Goal: Transaction & Acquisition: Purchase product/service

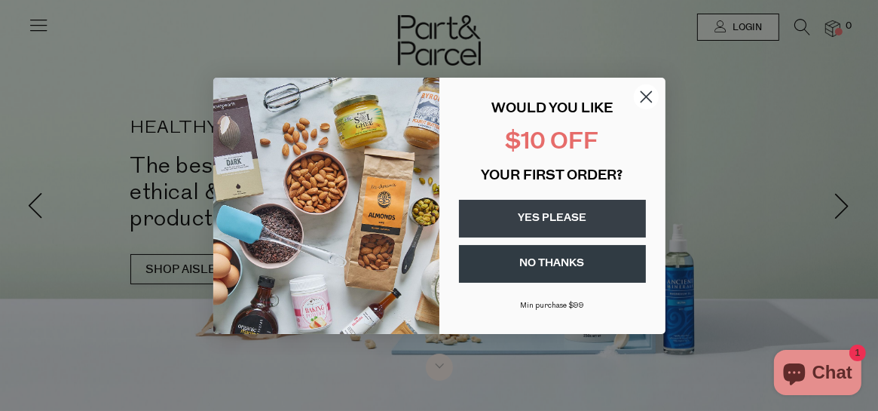
click at [651, 91] on icon "Close dialog" at bounding box center [646, 96] width 11 height 11
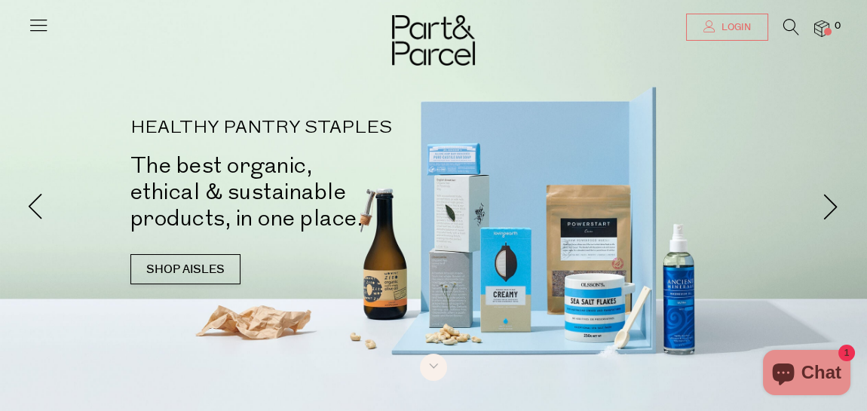
click at [753, 23] on link "Login" at bounding box center [727, 27] width 82 height 27
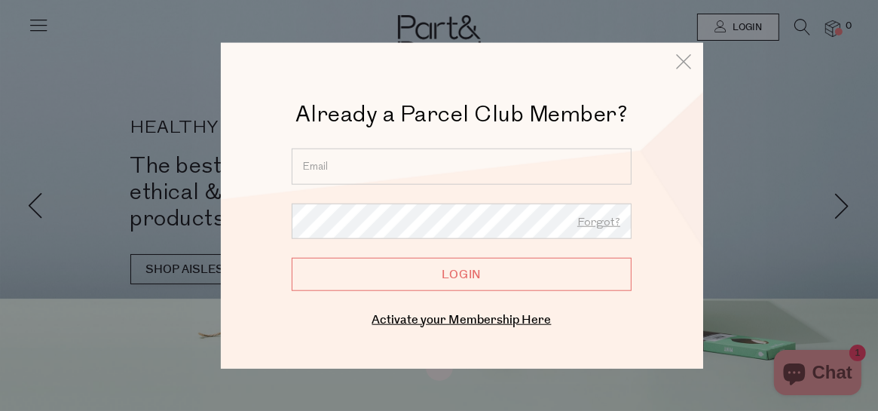
click at [365, 164] on input "email" at bounding box center [462, 166] width 340 height 36
type input "kelsey_253@hotmail.com"
click at [405, 270] on input "Login" at bounding box center [462, 274] width 340 height 33
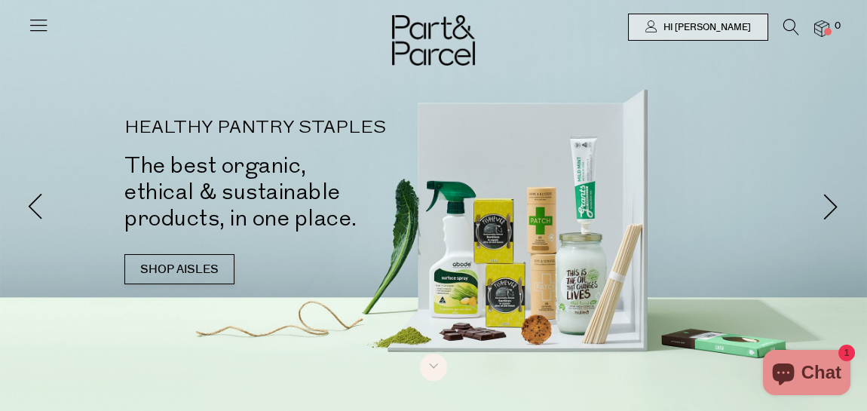
click at [787, 27] on icon at bounding box center [791, 27] width 16 height 17
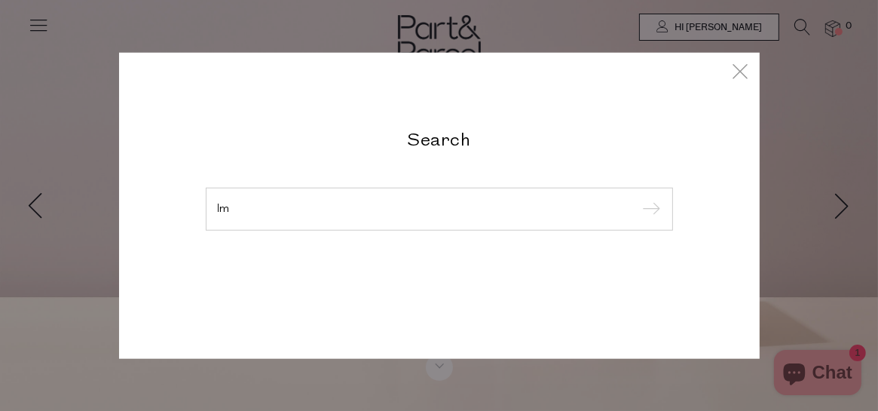
type input "l"
type input "almond meal"
click at [638, 198] on input "submit" at bounding box center [649, 209] width 23 height 23
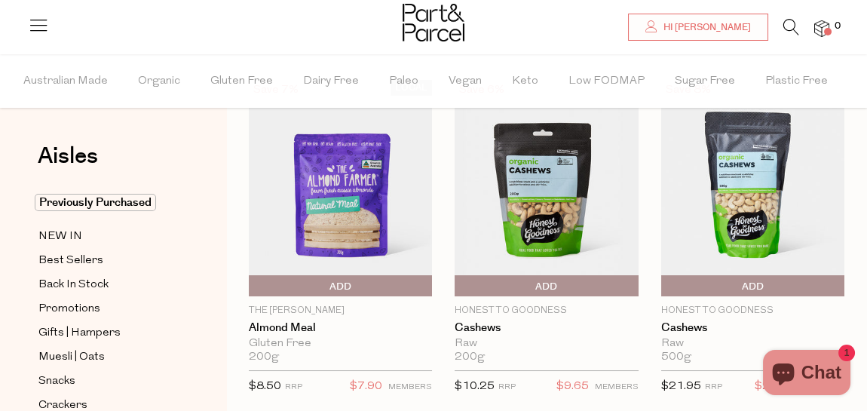
scroll to position [131, 0]
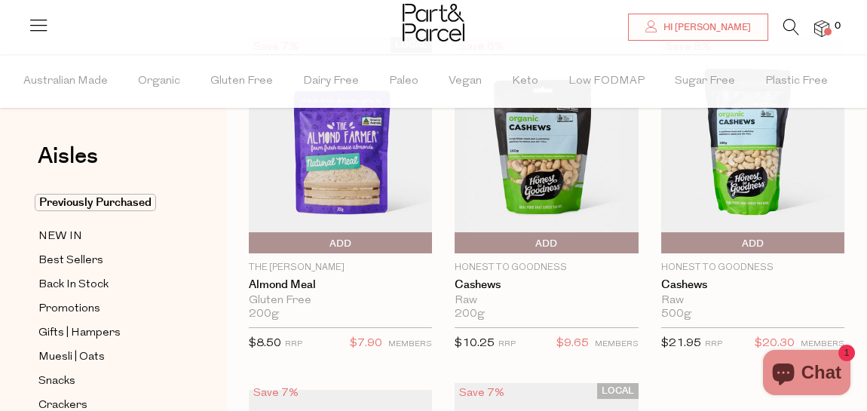
click at [253, 239] on span "Add To Parcel" at bounding box center [253, 243] width 0 height 23
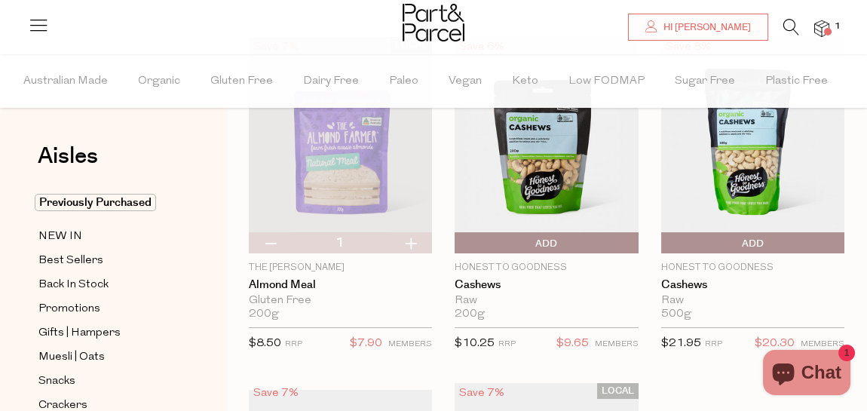
click at [415, 242] on button "button" at bounding box center [410, 242] width 43 height 21
type input "2"
click at [415, 242] on button "button" at bounding box center [410, 242] width 43 height 21
type input "3"
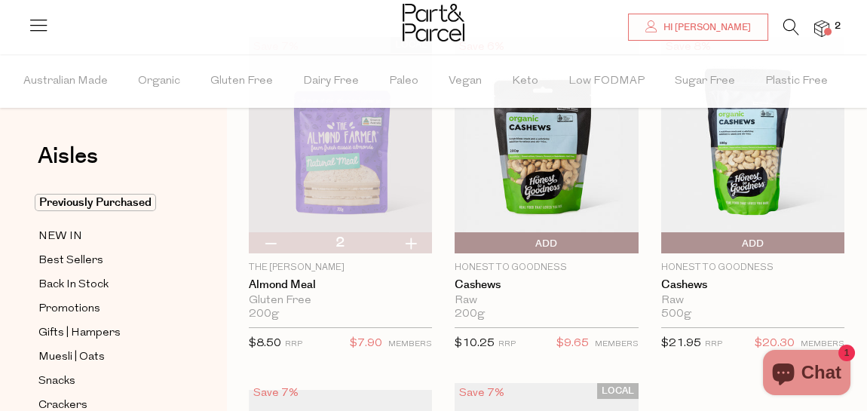
type input "3"
click at [415, 242] on button "button" at bounding box center [410, 242] width 43 height 21
type input "4"
click at [415, 242] on button "button" at bounding box center [410, 242] width 43 height 21
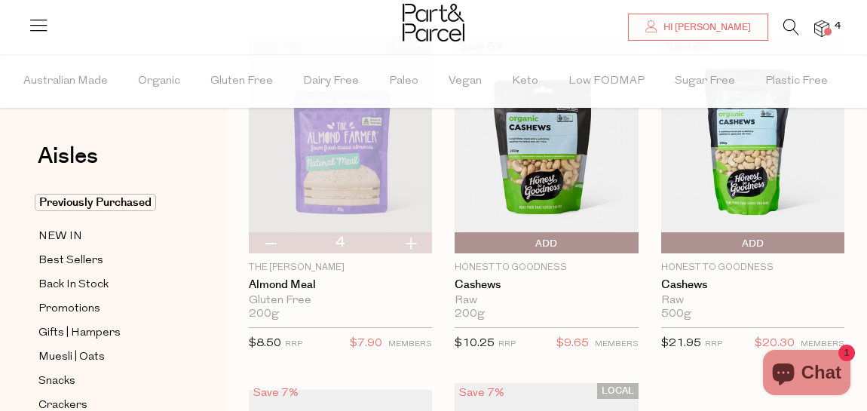
type input "5"
click at [415, 242] on button "button" at bounding box center [410, 242] width 43 height 21
type input "6"
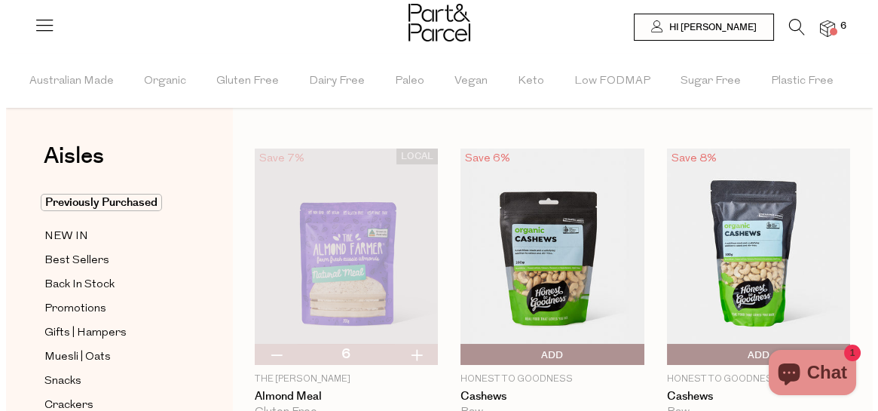
scroll to position [0, 0]
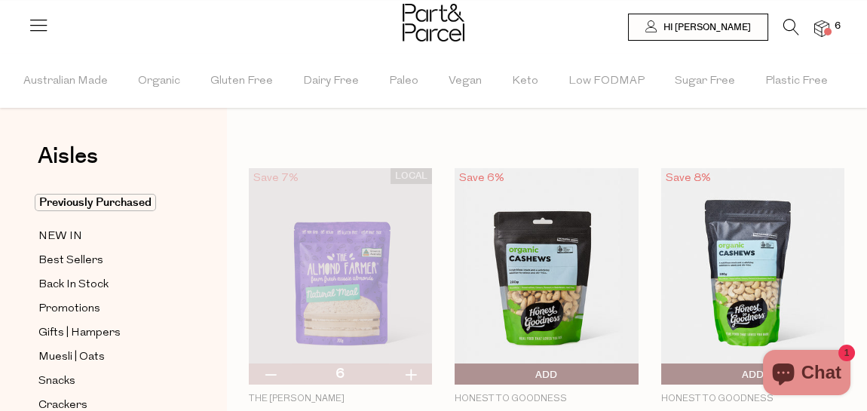
click at [788, 26] on icon at bounding box center [791, 27] width 16 height 17
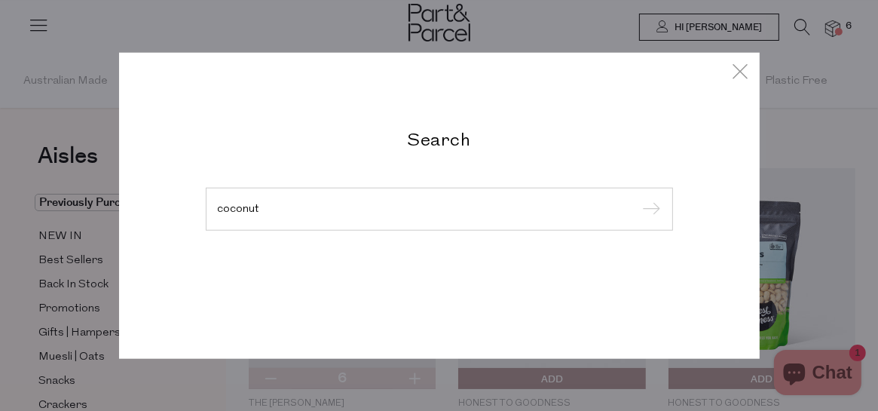
type input "coconut"
click at [638, 198] on input "submit" at bounding box center [649, 209] width 23 height 23
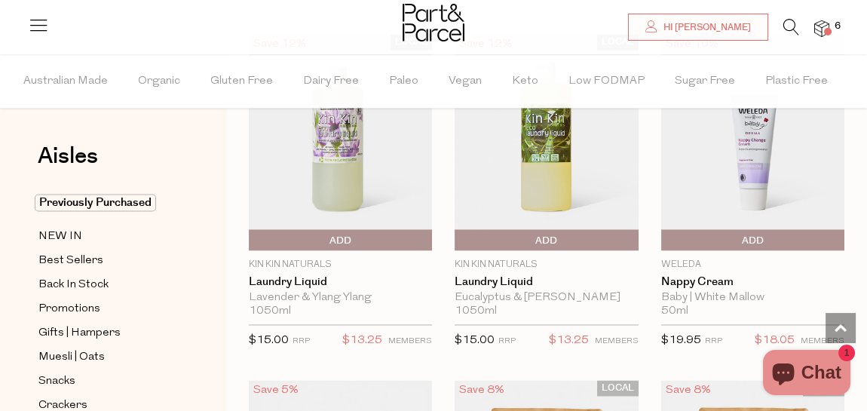
scroll to position [4923, 0]
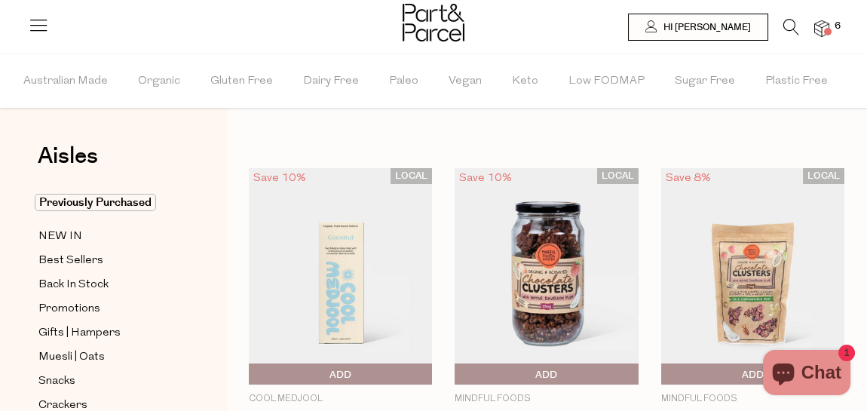
click at [790, 23] on icon at bounding box center [791, 27] width 16 height 17
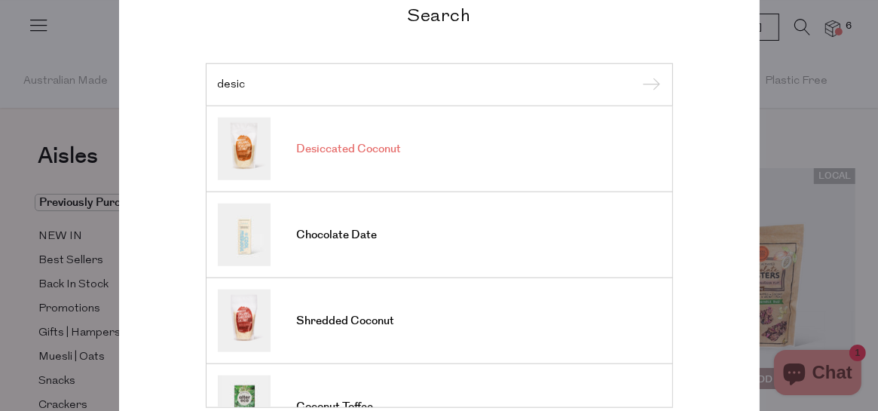
type input "desic"
click at [333, 153] on span "Desiccated Coconut" at bounding box center [349, 149] width 105 height 15
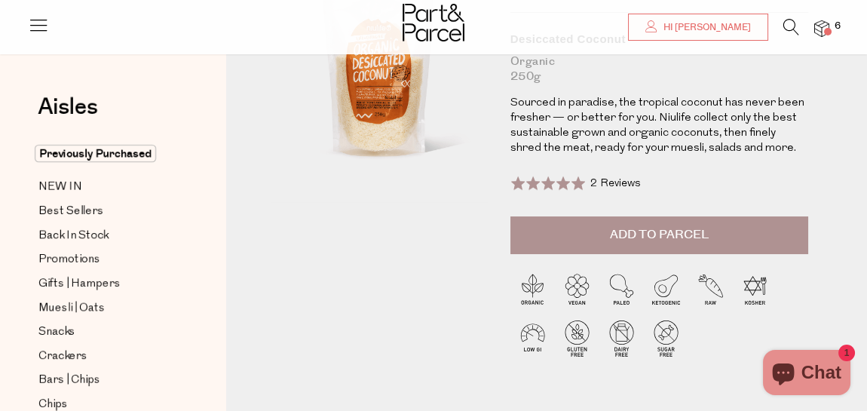
scroll to position [167, 0]
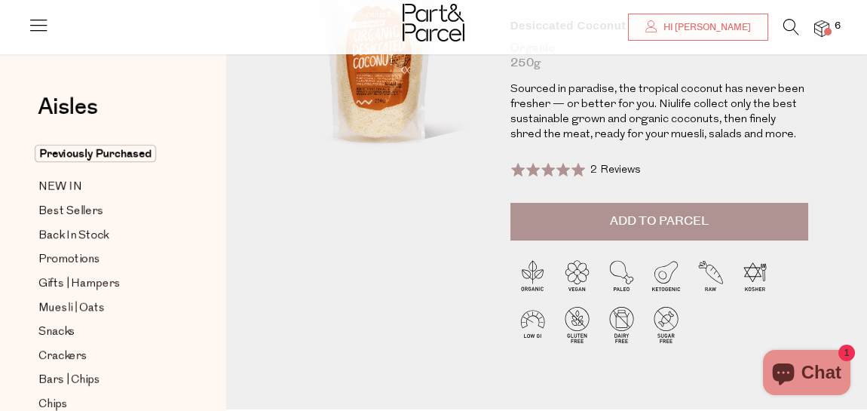
click at [685, 220] on span "Add to Parcel" at bounding box center [659, 221] width 99 height 17
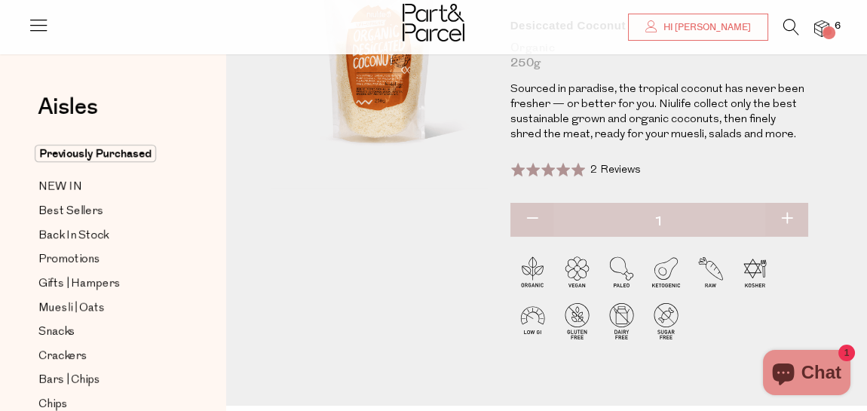
click at [791, 217] on button "button" at bounding box center [786, 219] width 43 height 33
type input "2"
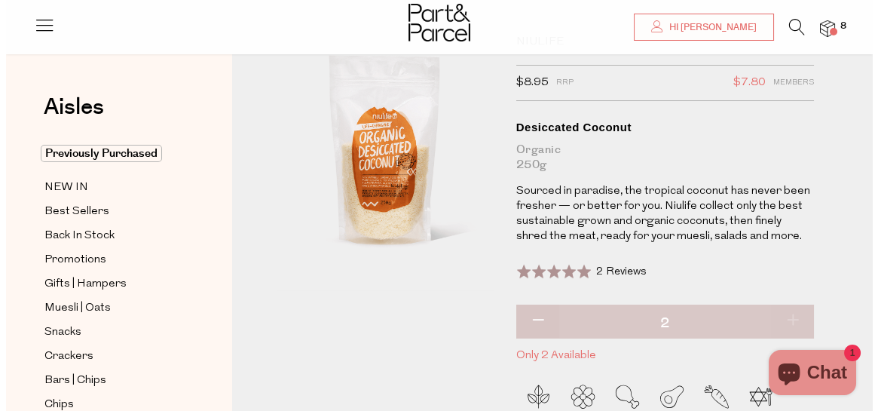
scroll to position [0, 0]
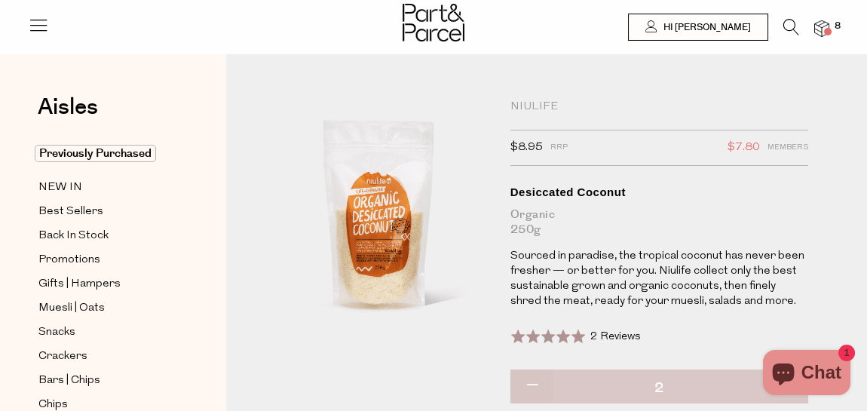
click at [790, 29] on icon at bounding box center [791, 27] width 16 height 17
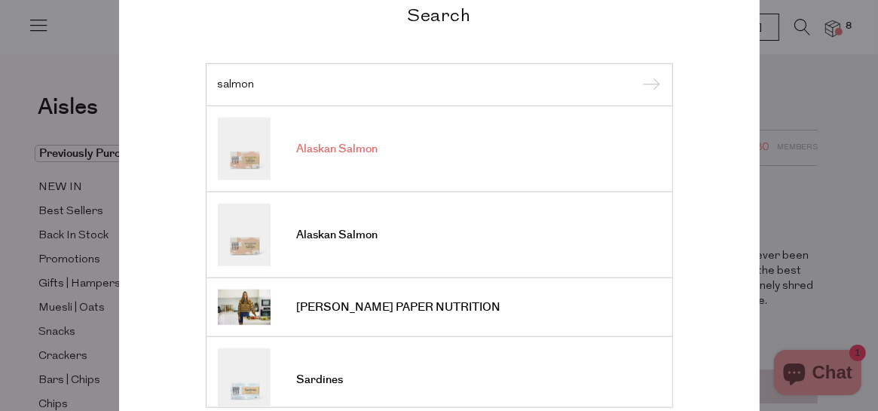
type input "salmon"
click at [324, 149] on span "Alaskan Salmon" at bounding box center [337, 149] width 81 height 15
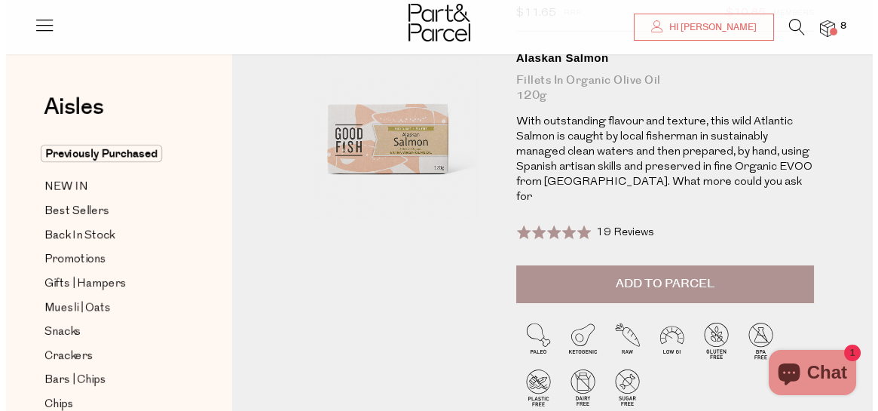
scroll to position [118, 0]
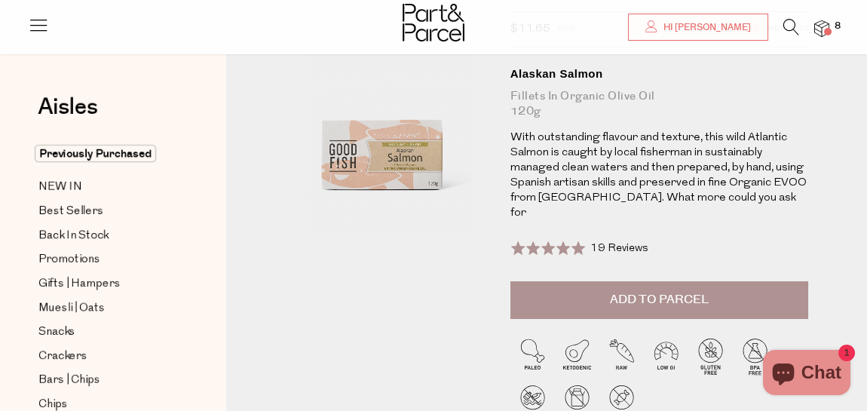
click at [764, 282] on button "Add to Parcel" at bounding box center [659, 300] width 298 height 38
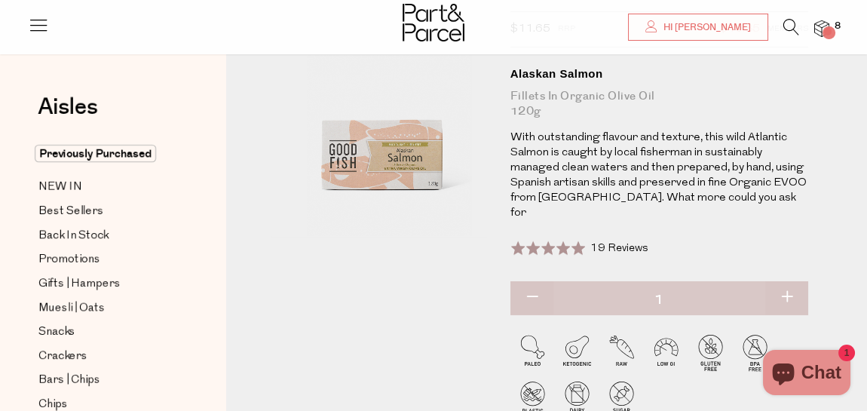
click at [782, 281] on button "button" at bounding box center [786, 297] width 43 height 33
type input "3"
click at [785, 26] on icon at bounding box center [791, 27] width 16 height 17
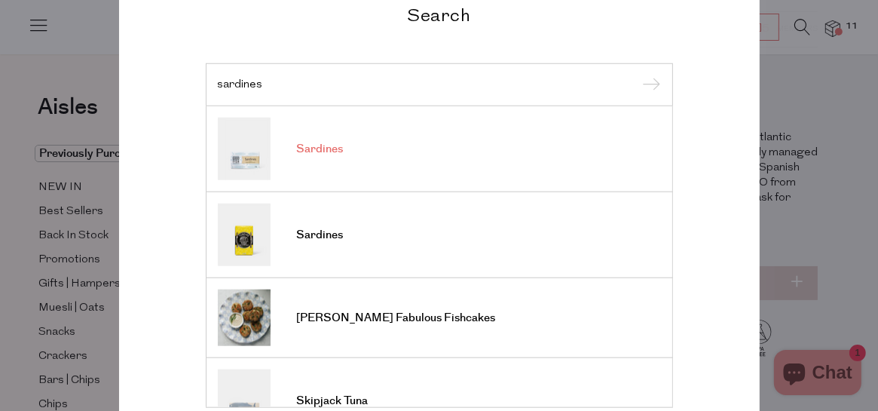
type input "sardines"
click at [304, 143] on span "Sardines" at bounding box center [320, 149] width 47 height 15
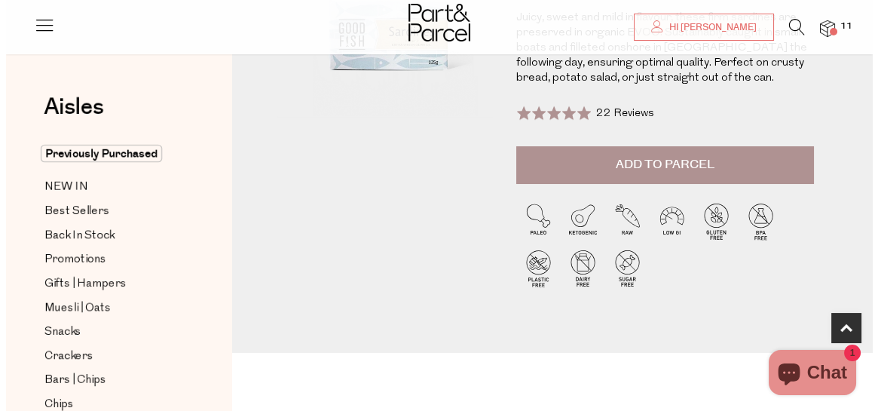
scroll to position [194, 0]
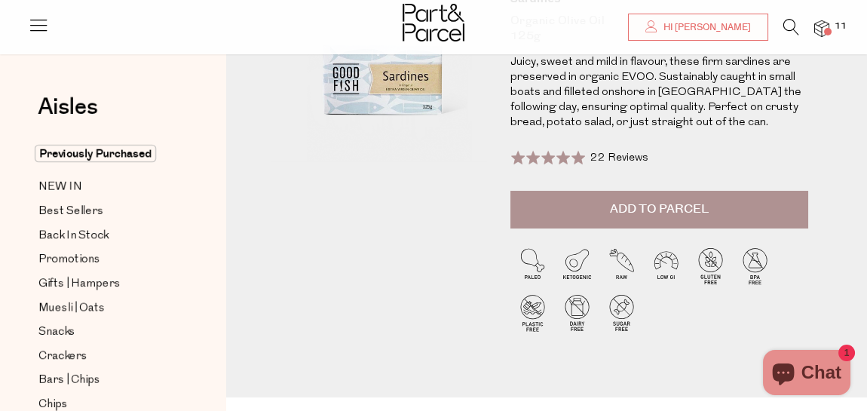
click at [731, 216] on button "Add to Parcel" at bounding box center [659, 210] width 298 height 38
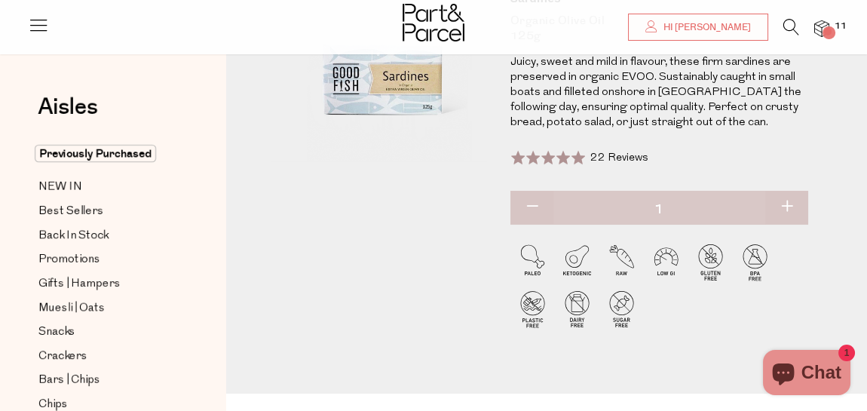
click at [788, 204] on button "button" at bounding box center [786, 207] width 43 height 33
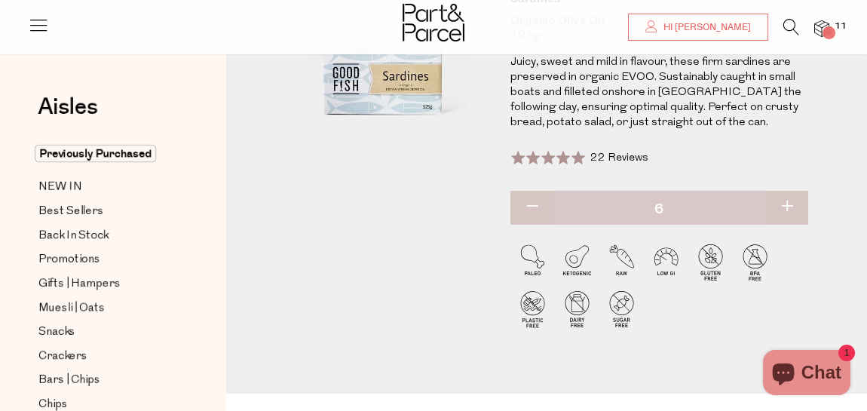
click at [788, 204] on button "button" at bounding box center [786, 207] width 43 height 33
type input "8"
type input "2"
click at [533, 199] on button "button" at bounding box center [531, 207] width 43 height 33
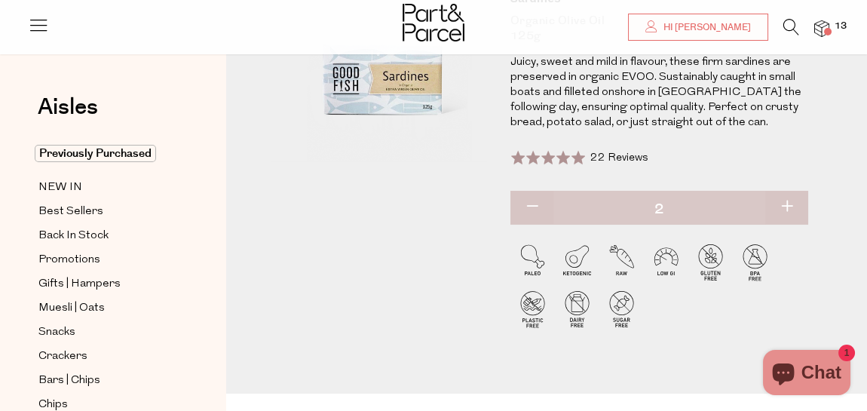
type input "1"
click at [791, 203] on button "button" at bounding box center [786, 207] width 43 height 33
type input "2"
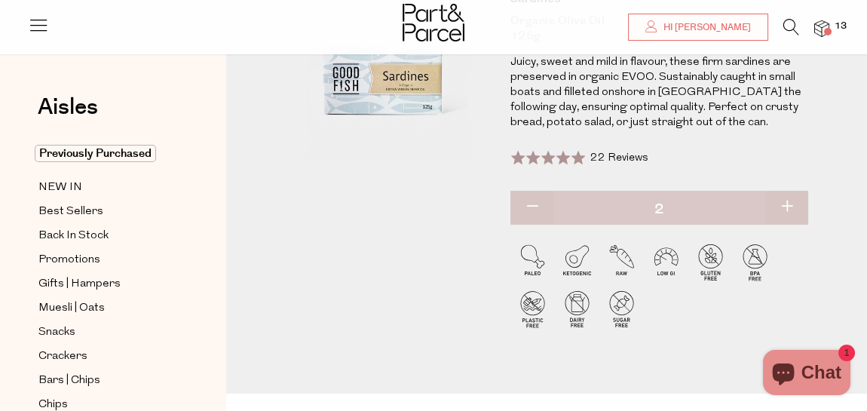
click at [788, 205] on button "button" at bounding box center [786, 207] width 43 height 33
type input "3"
click at [788, 204] on button "button" at bounding box center [786, 207] width 43 height 33
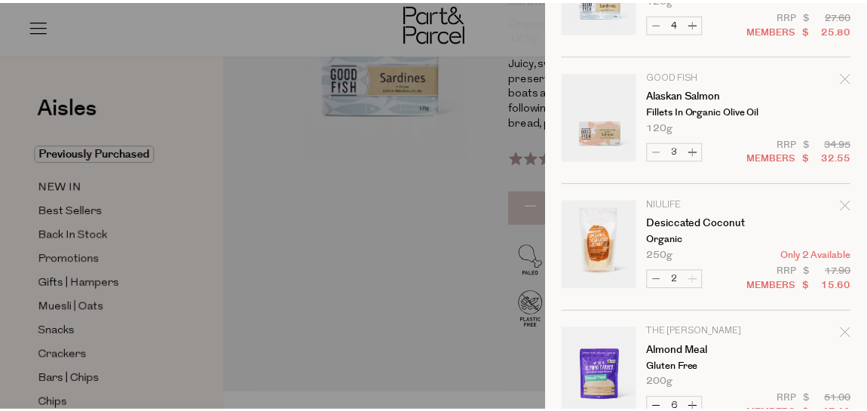
scroll to position [0, 0]
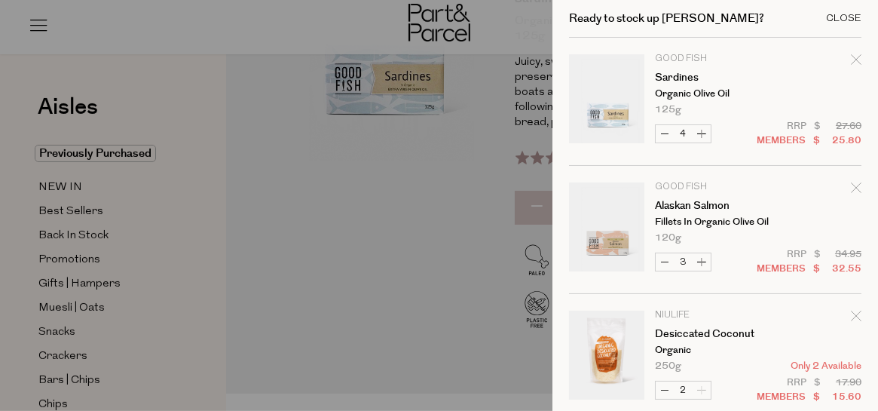
click at [830, 14] on div "Close" at bounding box center [843, 19] width 35 height 10
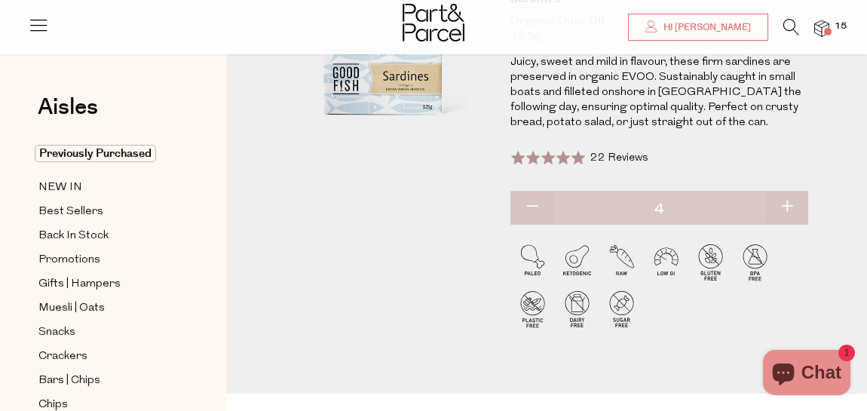
click at [785, 204] on button "button" at bounding box center [786, 207] width 43 height 33
type input "5"
click at [785, 204] on button "button" at bounding box center [786, 207] width 43 height 33
type input "6"
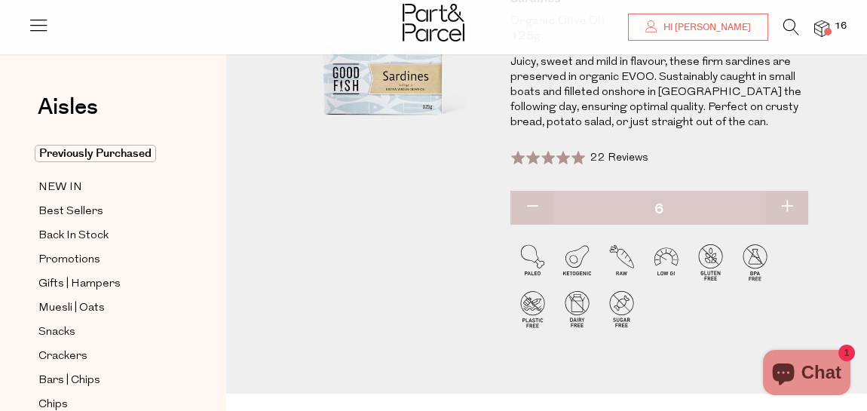
type input "6"
click at [785, 204] on button "button" at bounding box center [786, 207] width 43 height 33
type input "7"
click at [785, 204] on button "button" at bounding box center [786, 207] width 43 height 33
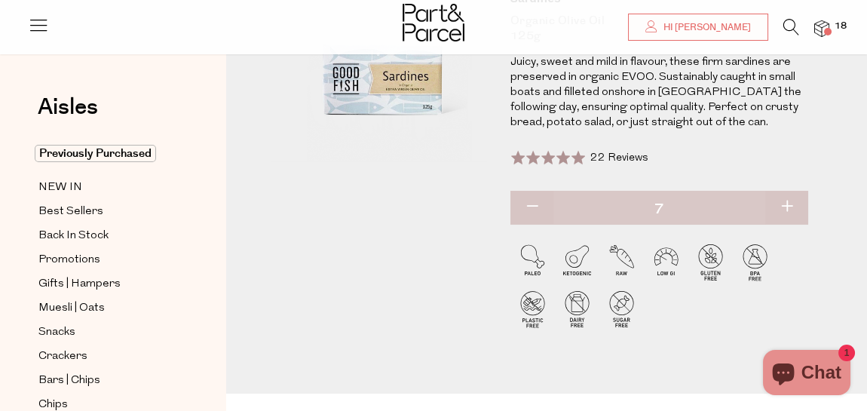
type input "8"
click at [833, 174] on div "Cans | Fish Good Fish $6.90 RRP $6.45 Members Available: In Stock Sardines Orga…" at bounding box center [546, 138] width 641 height 510
click at [788, 201] on button "button" at bounding box center [786, 207] width 43 height 33
type input "9"
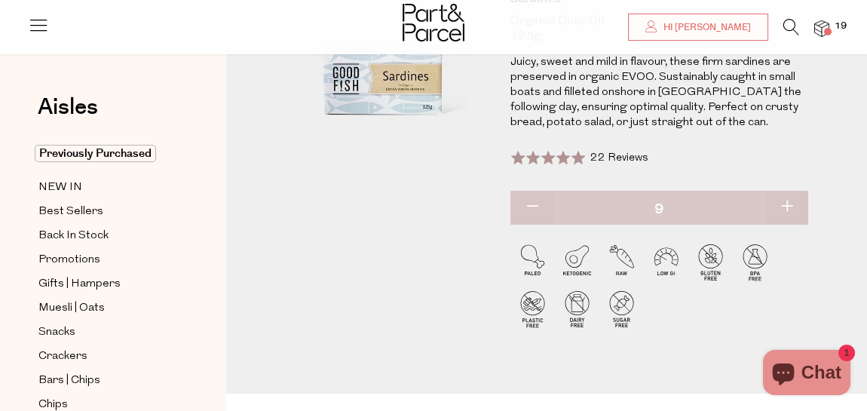
type input "9"
click at [788, 201] on button "button" at bounding box center [786, 207] width 43 height 33
type input "10"
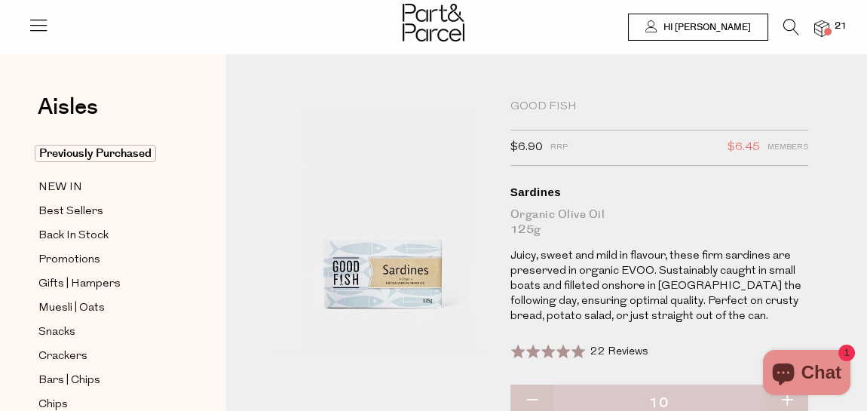
click at [791, 24] on icon at bounding box center [791, 27] width 16 height 17
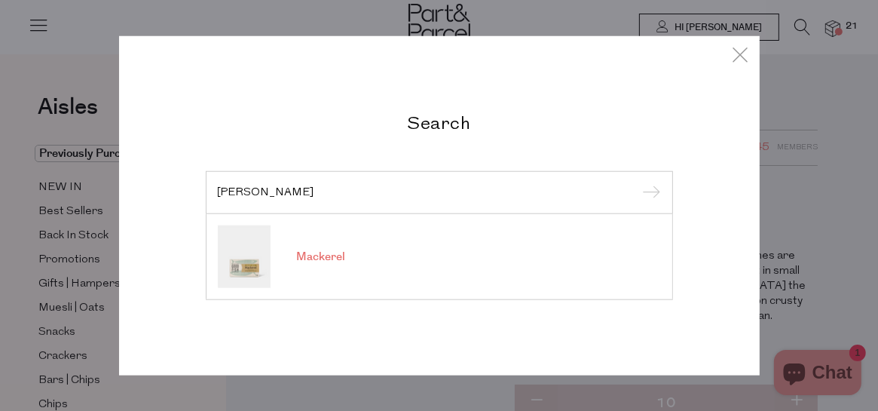
type input "macke"
click at [324, 255] on span "Mackerel" at bounding box center [321, 257] width 49 height 15
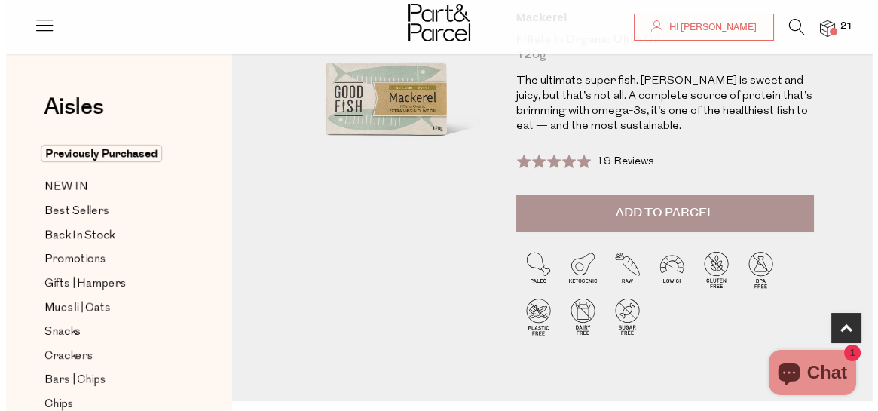
scroll to position [251, 0]
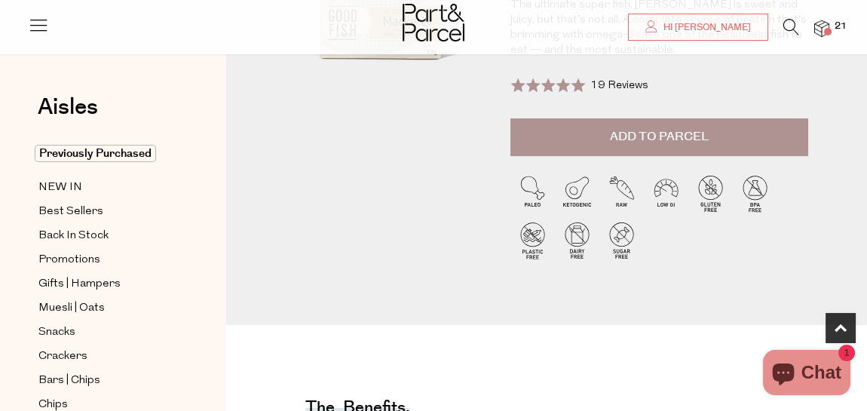
click at [780, 130] on button "Add to Parcel" at bounding box center [659, 137] width 298 height 38
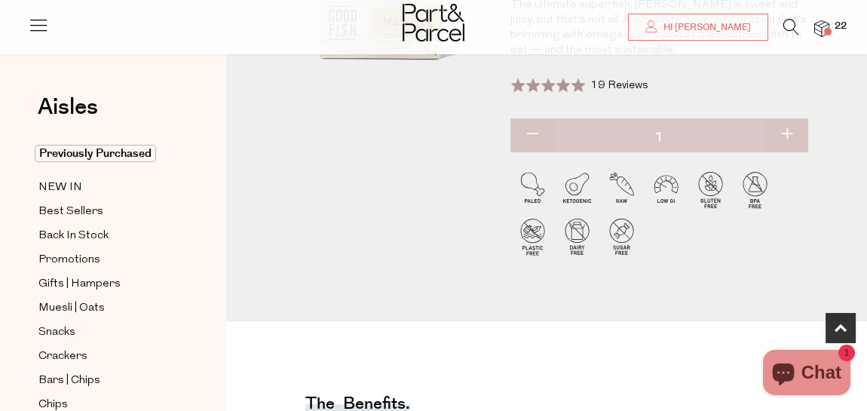
click at [780, 130] on button "button" at bounding box center [786, 134] width 43 height 33
type input "2"
click at [780, 130] on button "button" at bounding box center [786, 134] width 43 height 33
type input "3"
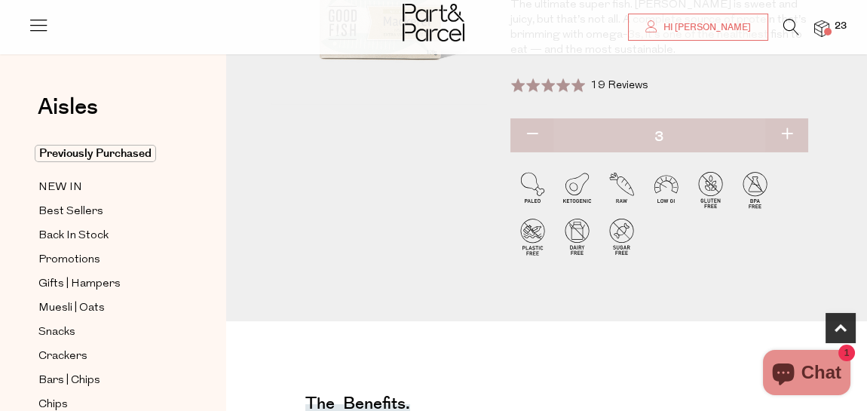
type input "3"
click at [780, 130] on button "button" at bounding box center [786, 134] width 43 height 33
type input "4"
click at [780, 130] on button "button" at bounding box center [786, 134] width 43 height 33
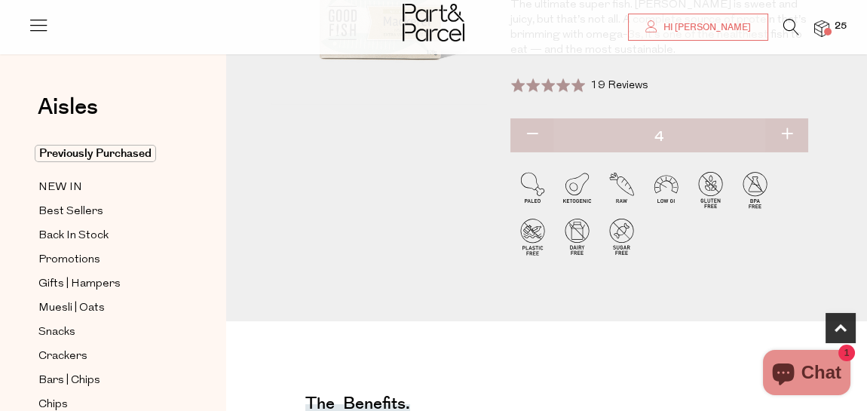
type input "5"
click at [780, 130] on button "button" at bounding box center [786, 134] width 43 height 33
type input "6"
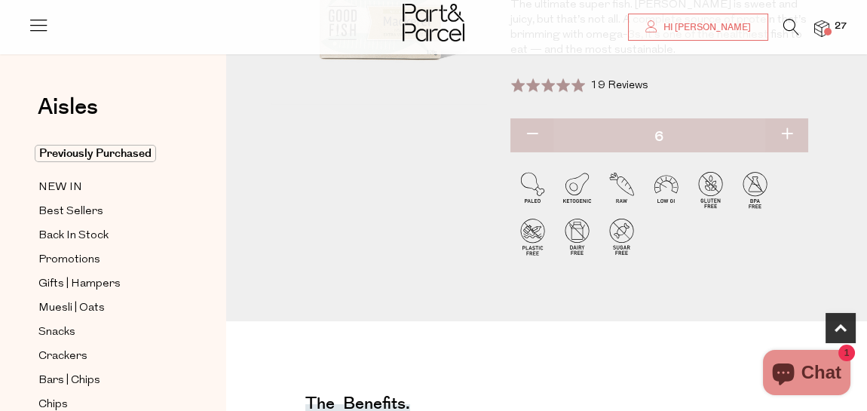
click at [780, 130] on button "button" at bounding box center [786, 134] width 43 height 33
type input "7"
click at [780, 130] on button "button" at bounding box center [786, 134] width 43 height 33
type input "8"
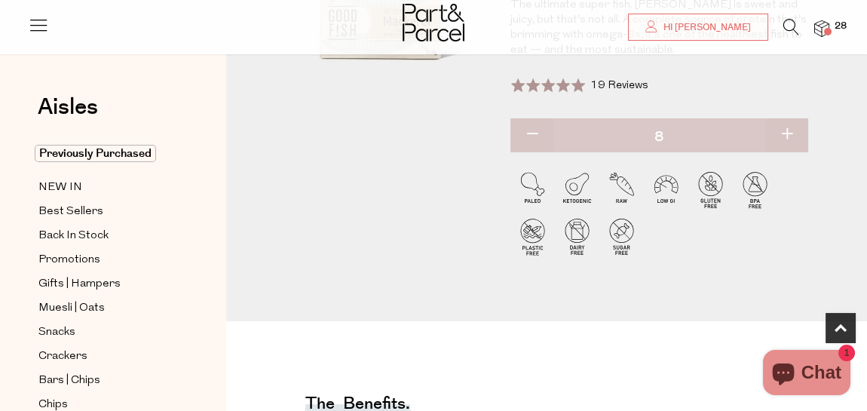
type input "8"
click at [780, 130] on button "button" at bounding box center [786, 134] width 43 height 33
type input "9"
click at [780, 130] on button "button" at bounding box center [786, 134] width 43 height 33
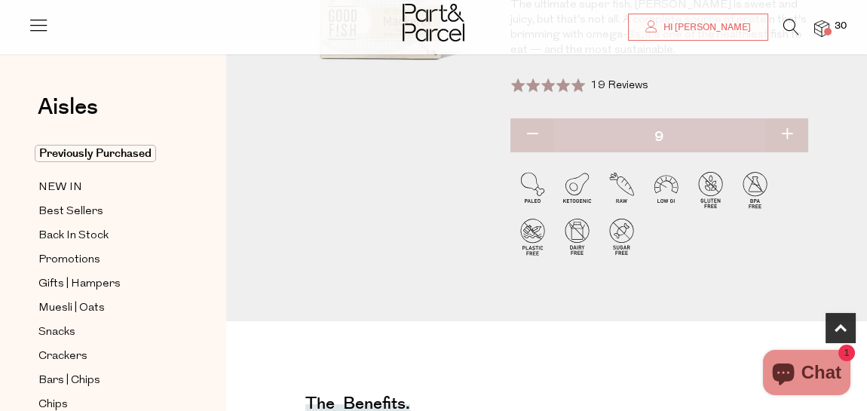
type input "10"
click at [785, 24] on icon at bounding box center [791, 27] width 16 height 17
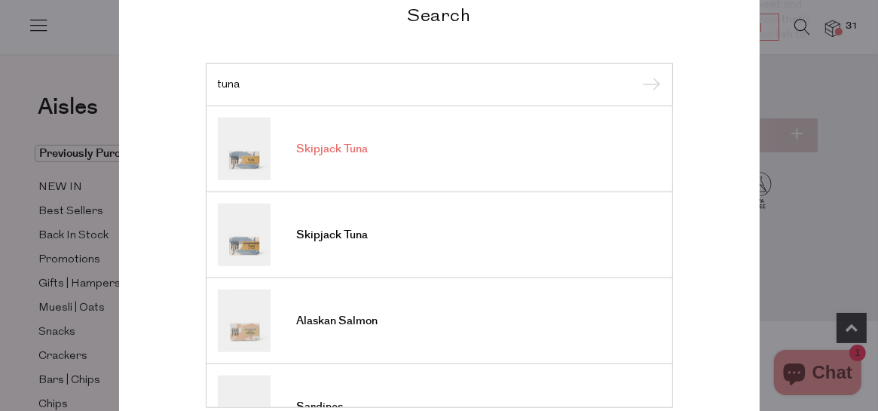
type input "tuna"
click at [338, 152] on span "Skipjack Tuna" at bounding box center [333, 149] width 72 height 15
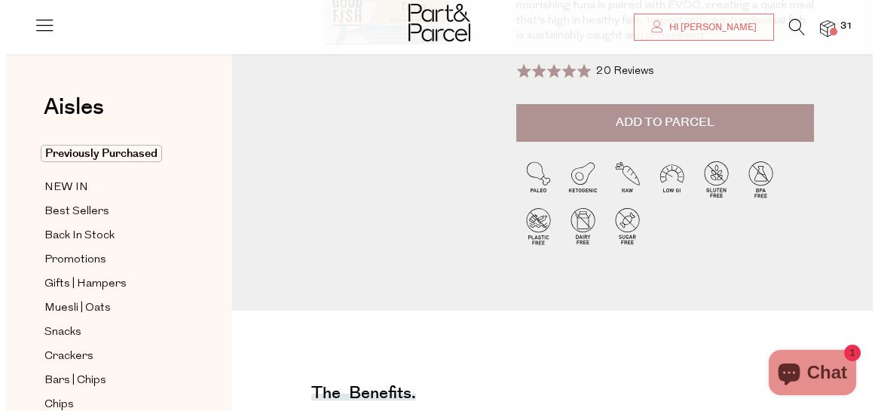
scroll to position [271, 0]
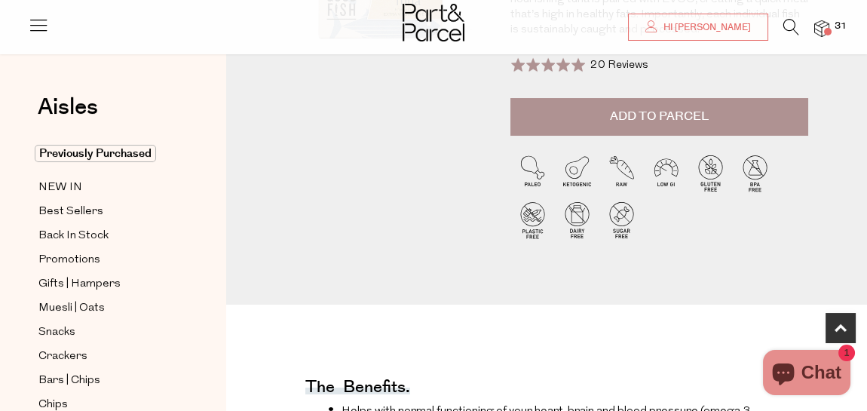
click at [782, 107] on button "Add to Parcel" at bounding box center [659, 117] width 298 height 38
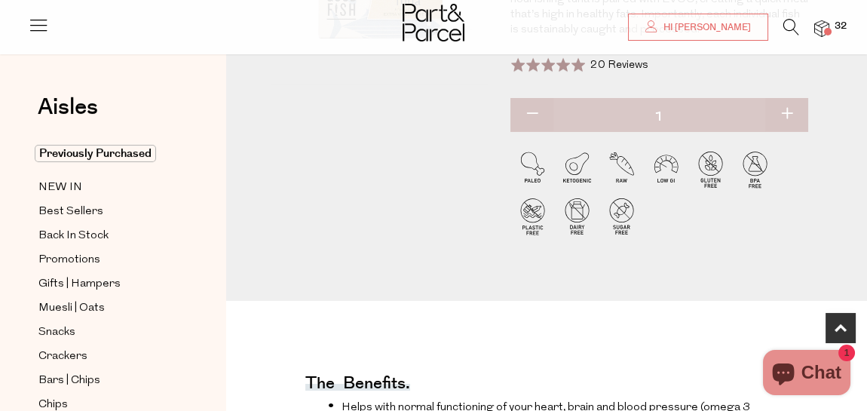
click at [782, 107] on button "button" at bounding box center [786, 114] width 43 height 33
type input "2"
click at [782, 107] on button "button" at bounding box center [786, 114] width 43 height 33
type input "3"
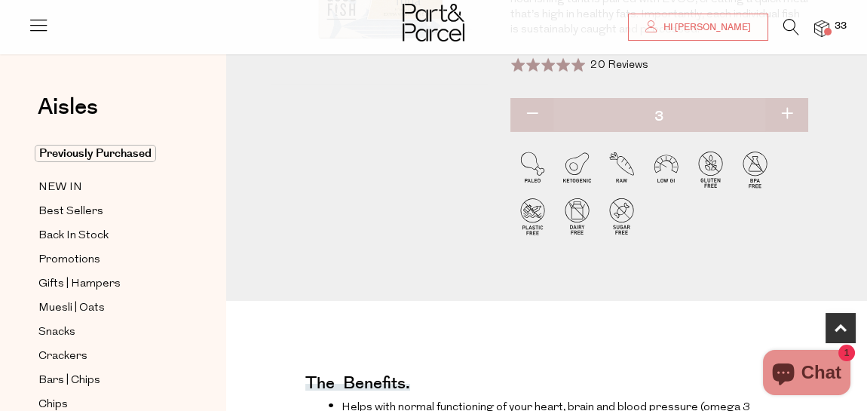
type input "3"
click at [788, 109] on button "button" at bounding box center [786, 114] width 43 height 33
type input "4"
click at [788, 109] on button "button" at bounding box center [786, 114] width 43 height 33
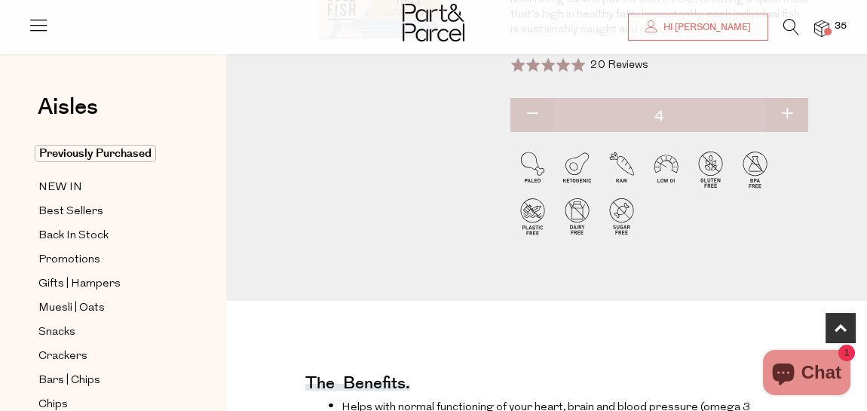
type input "5"
click at [822, 28] on img at bounding box center [821, 28] width 15 height 17
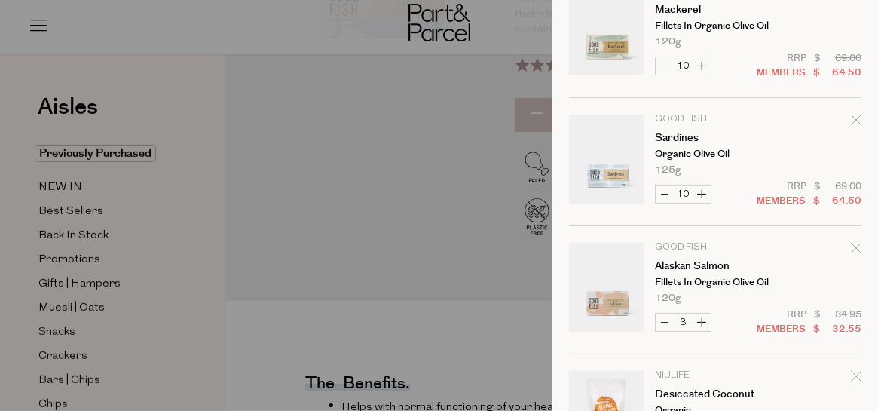
scroll to position [0, 0]
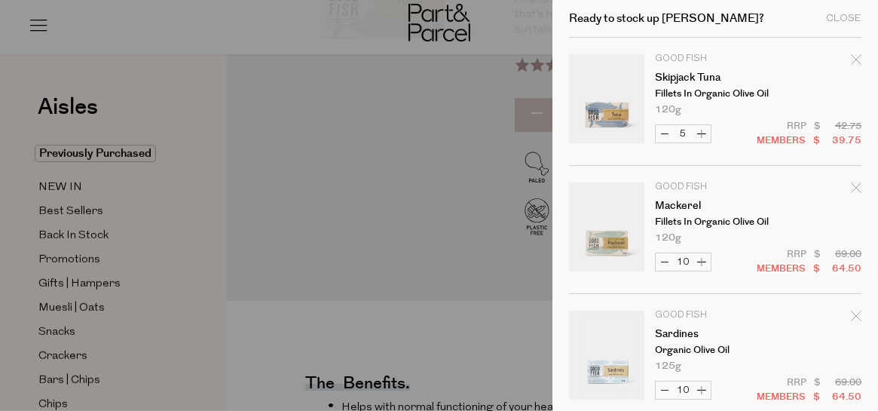
click at [502, 16] on div at bounding box center [439, 205] width 878 height 411
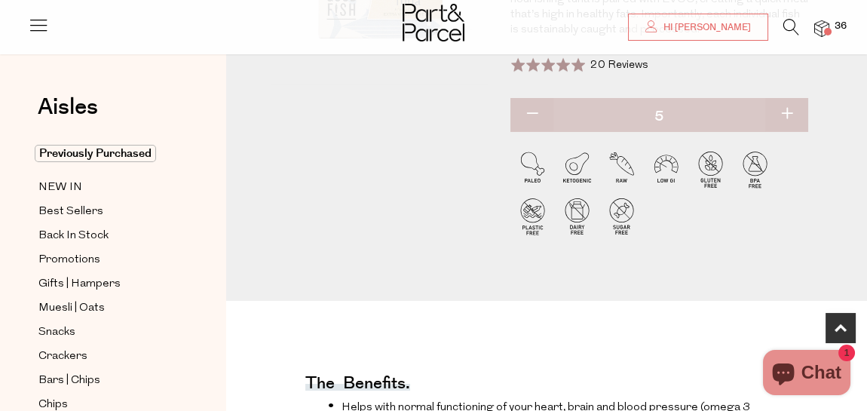
click at [788, 26] on icon at bounding box center [791, 27] width 16 height 17
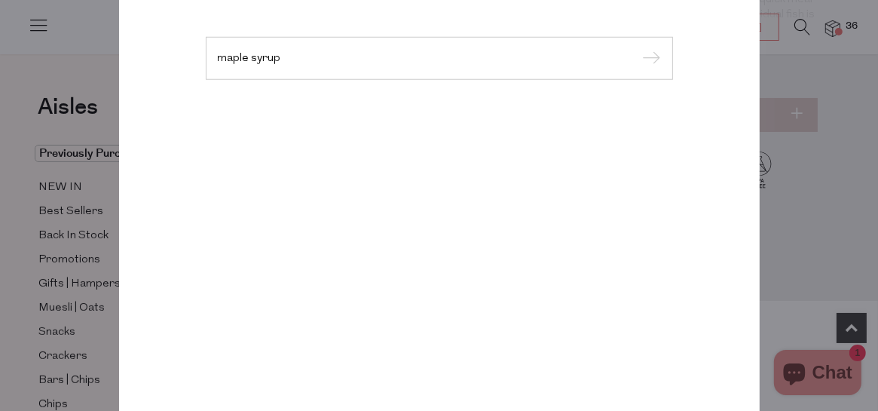
type input "maple syrup"
click at [638, 47] on input "submit" at bounding box center [649, 58] width 23 height 23
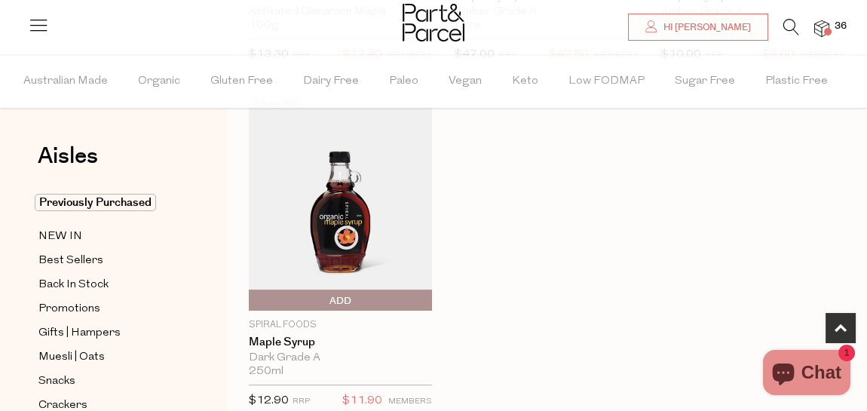
scroll to position [770, 0]
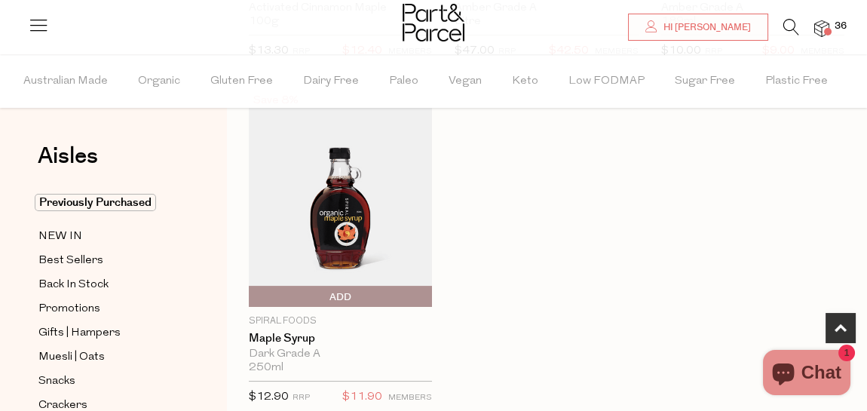
click at [253, 290] on span "Add To Parcel" at bounding box center [253, 297] width 0 height 23
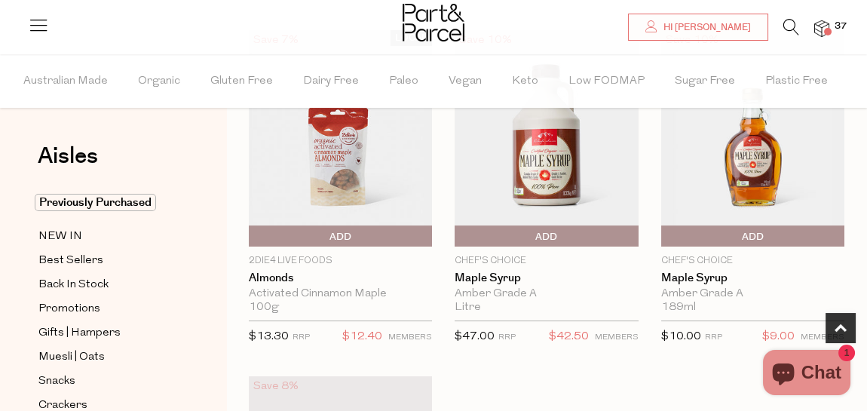
scroll to position [480, 0]
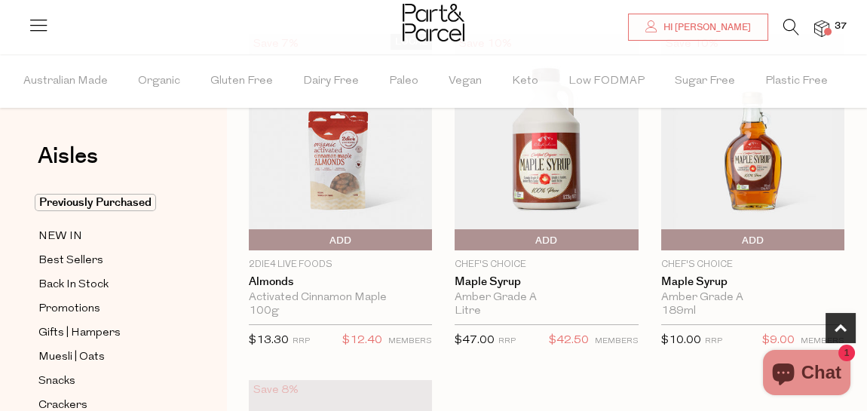
click at [753, 185] on img at bounding box center [752, 142] width 183 height 216
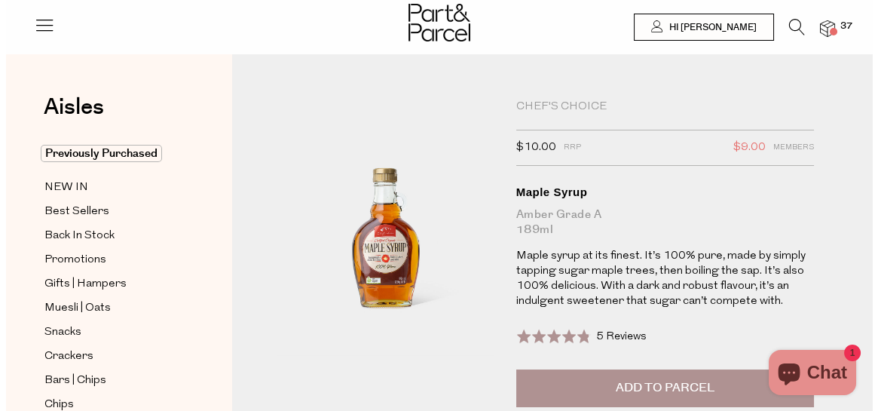
scroll to position [133, 0]
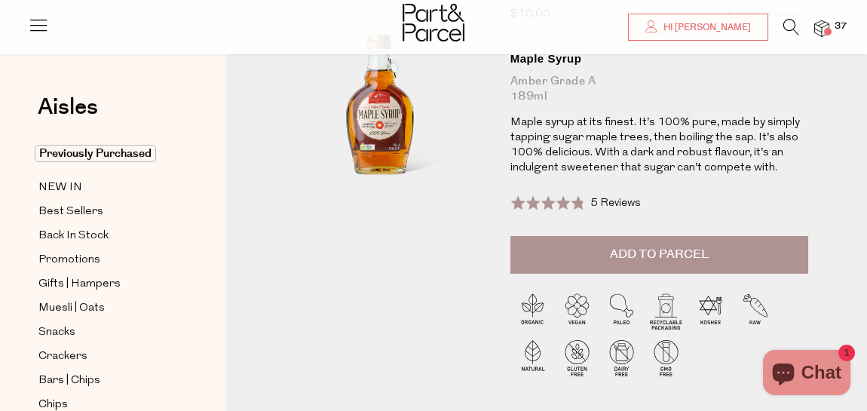
click at [666, 251] on span "Add to Parcel" at bounding box center [659, 254] width 99 height 17
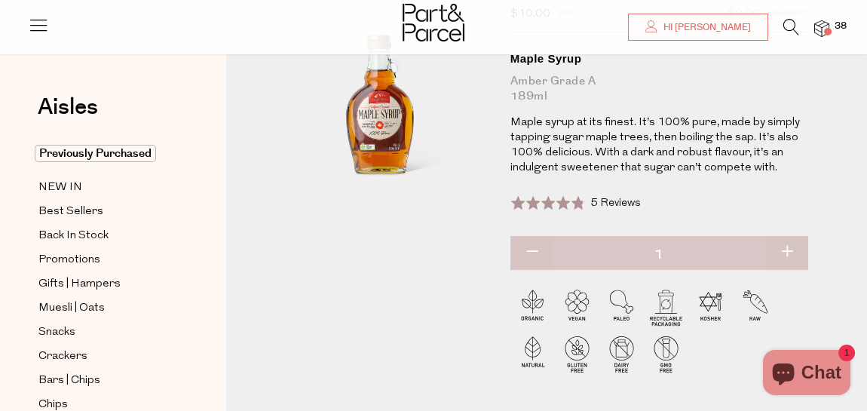
click at [786, 27] on icon at bounding box center [791, 27] width 16 height 17
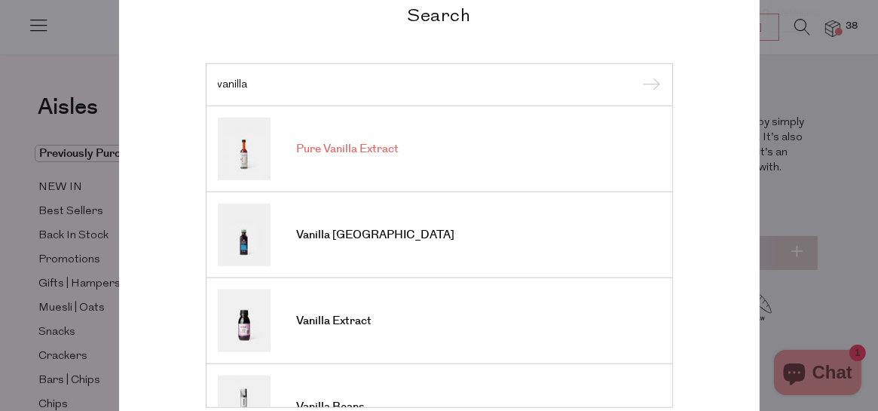
type input "vanilla"
click at [366, 154] on span "Pure Vanilla Extract" at bounding box center [348, 149] width 103 height 15
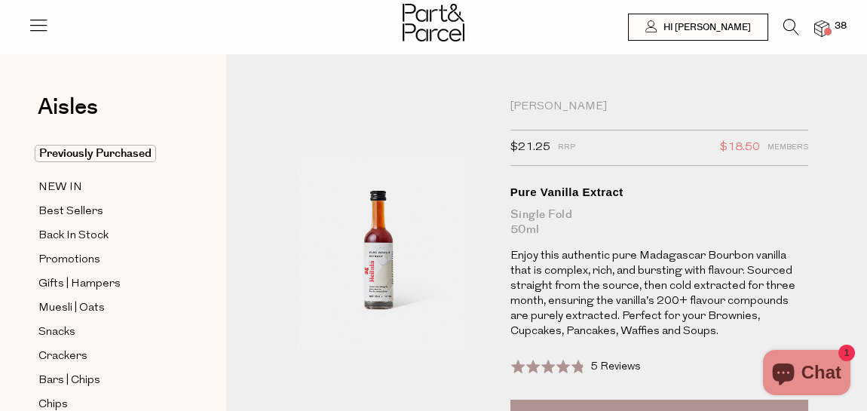
click at [792, 30] on icon at bounding box center [791, 27] width 16 height 17
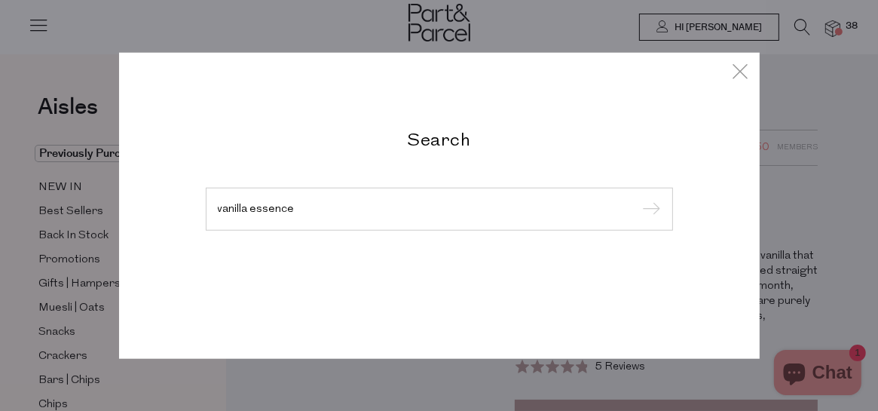
type input "vanilla essence"
click at [638, 198] on input "submit" at bounding box center [649, 209] width 23 height 23
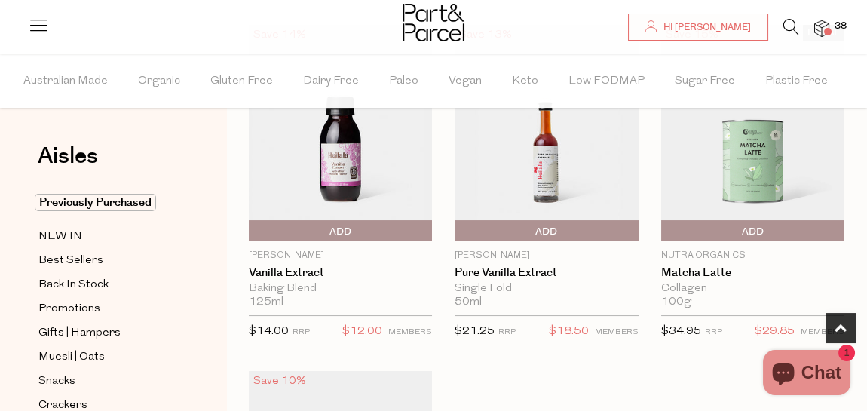
scroll to position [418, 0]
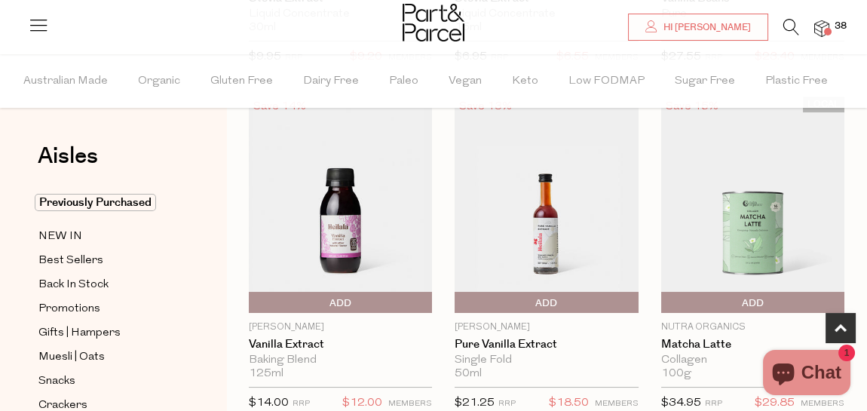
click at [458, 298] on span "Add To Parcel" at bounding box center [458, 303] width 0 height 23
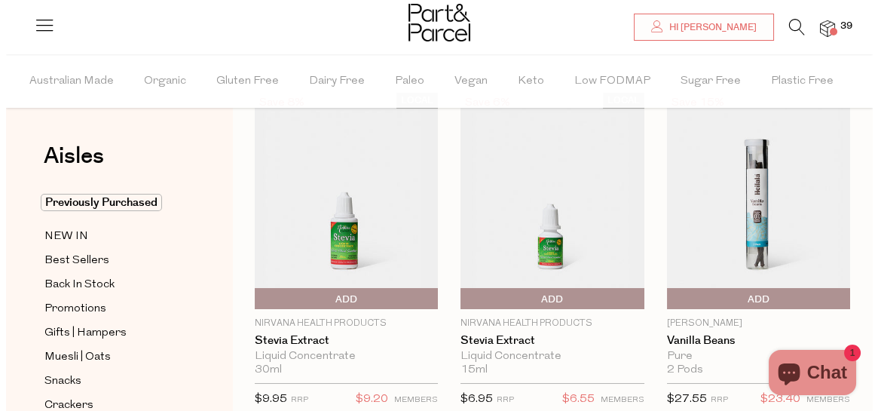
scroll to position [36, 0]
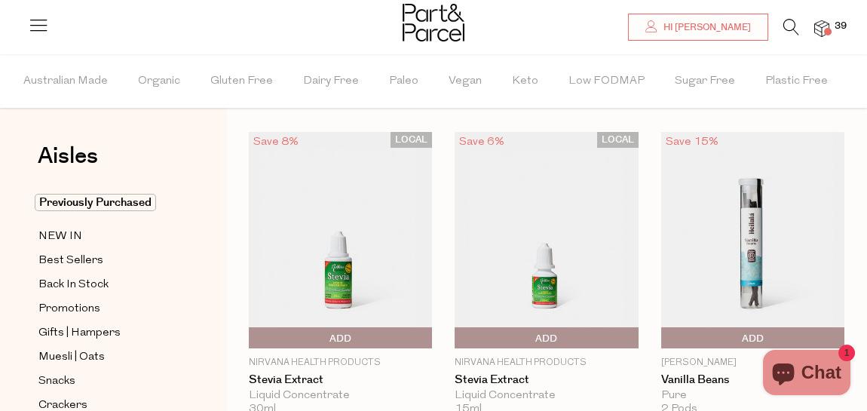
click at [793, 27] on icon at bounding box center [791, 27] width 16 height 17
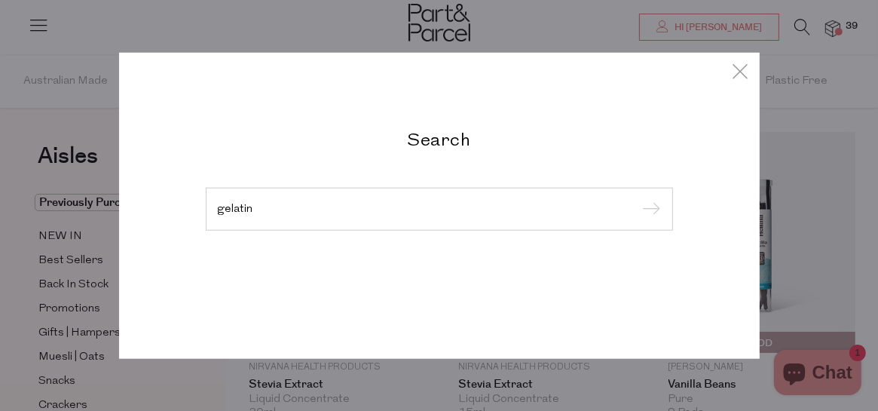
type input "gelatin"
click at [638, 198] on input "submit" at bounding box center [649, 209] width 23 height 23
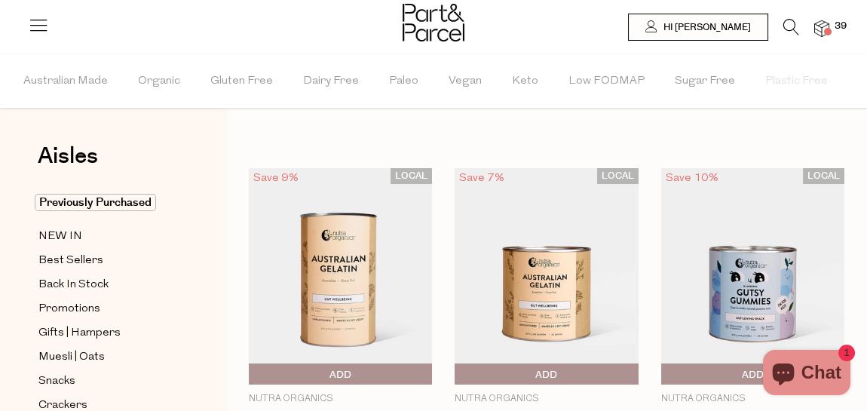
click at [795, 24] on icon at bounding box center [791, 27] width 16 height 17
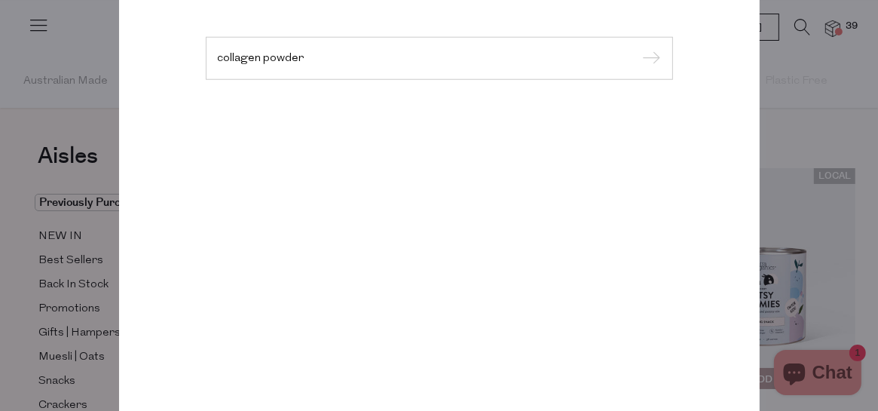
type input "collagen powder"
click at [638, 47] on input "submit" at bounding box center [649, 58] width 23 height 23
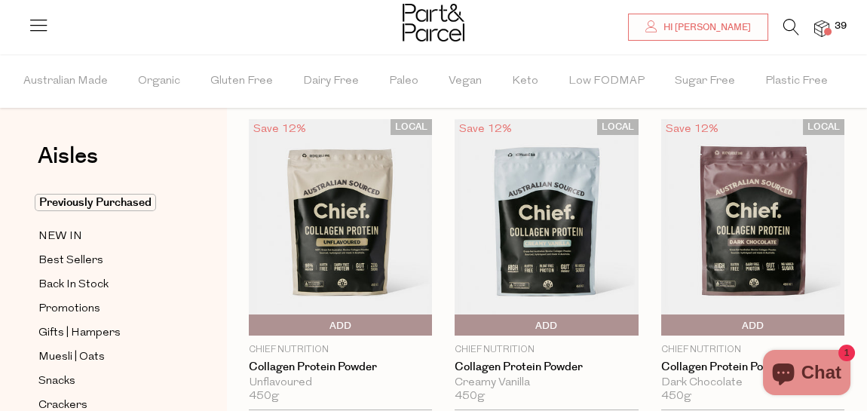
scroll to position [38, 0]
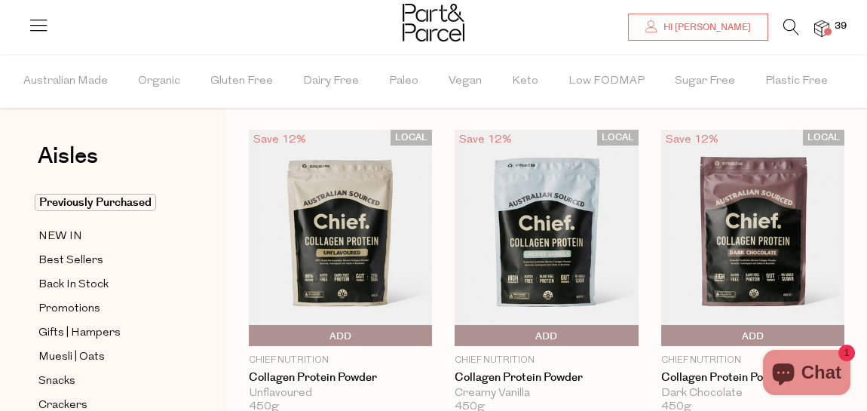
click at [348, 234] on img at bounding box center [340, 238] width 183 height 216
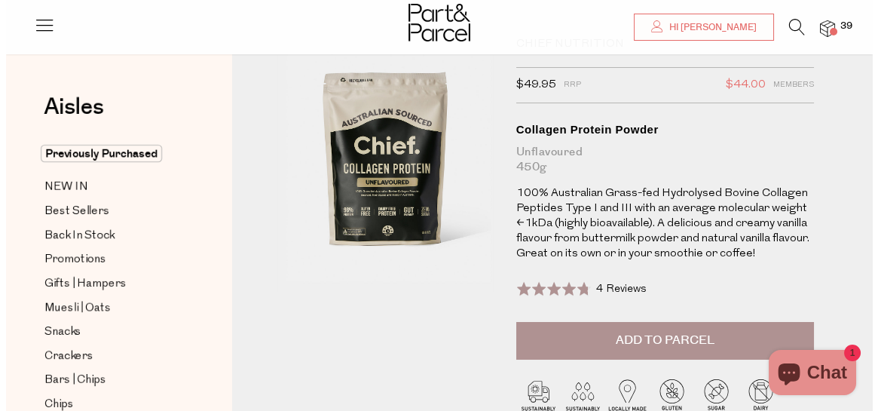
scroll to position [40, 0]
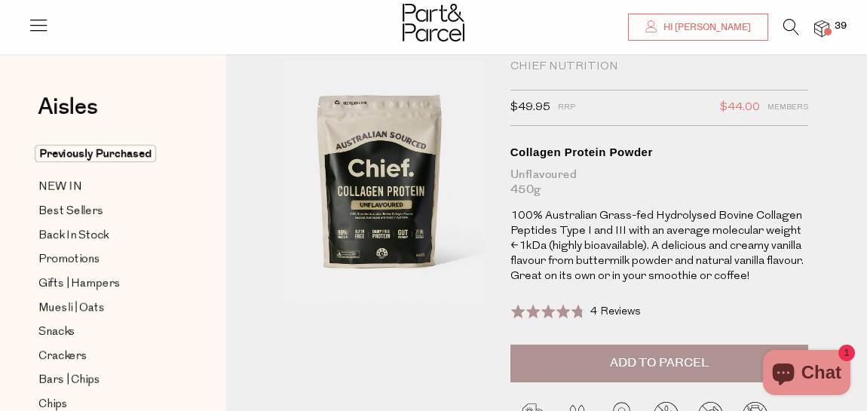
click at [640, 354] on span "Add to Parcel" at bounding box center [659, 362] width 99 height 17
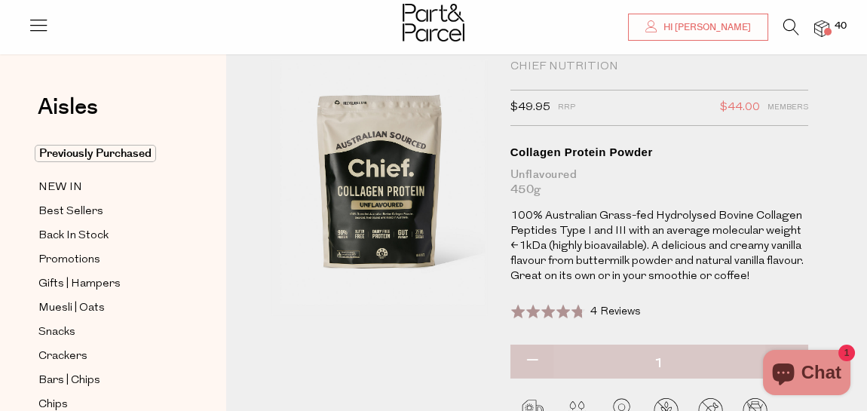
click at [788, 23] on icon at bounding box center [791, 27] width 16 height 17
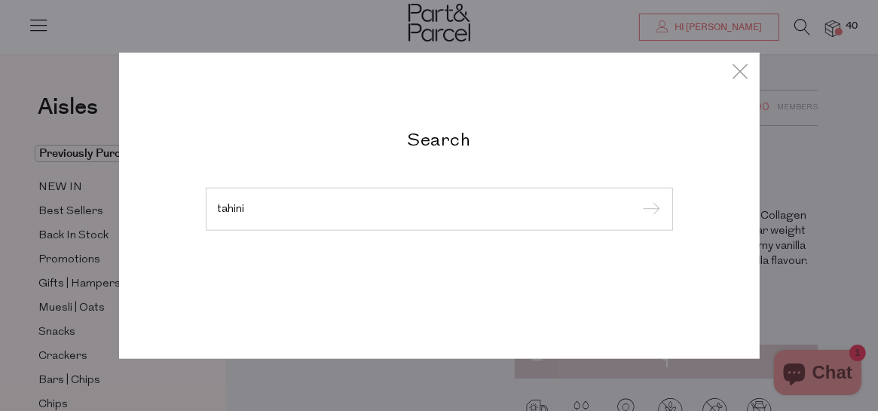
type input "tahini"
click at [638, 198] on input "submit" at bounding box center [649, 209] width 23 height 23
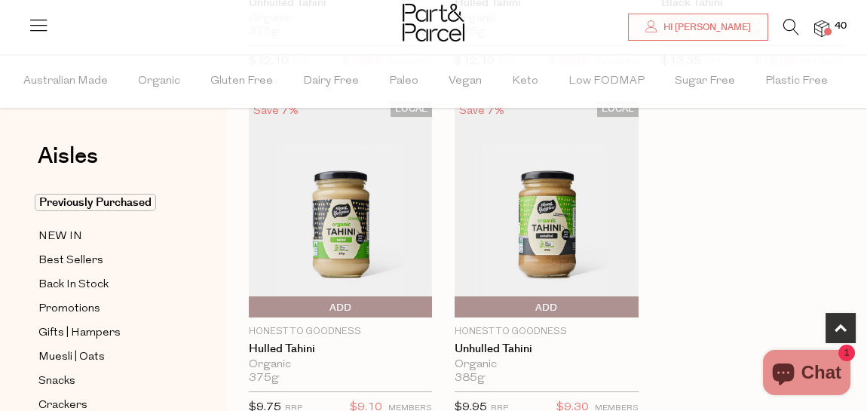
scroll to position [441, 0]
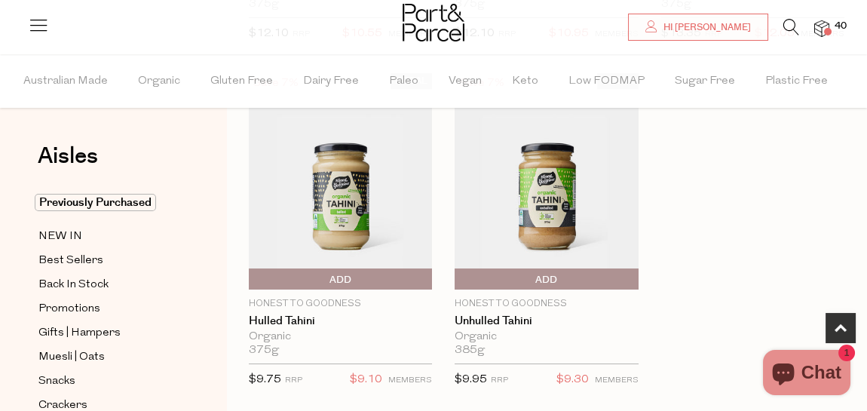
click at [253, 274] on span "Add To Parcel" at bounding box center [253, 279] width 0 height 23
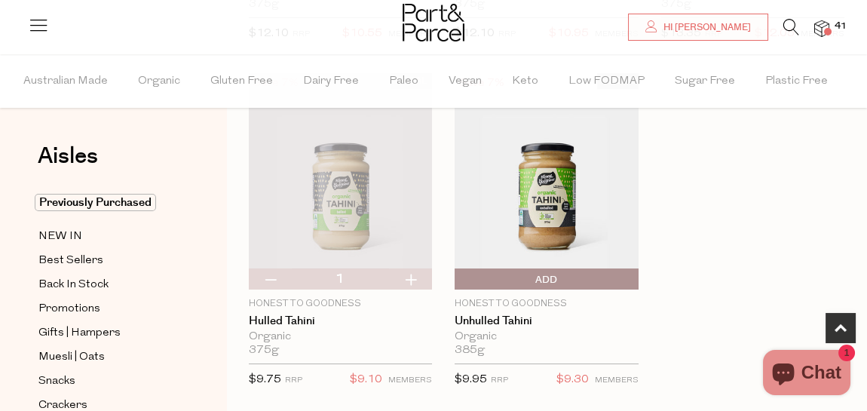
click at [794, 24] on icon at bounding box center [791, 27] width 16 height 17
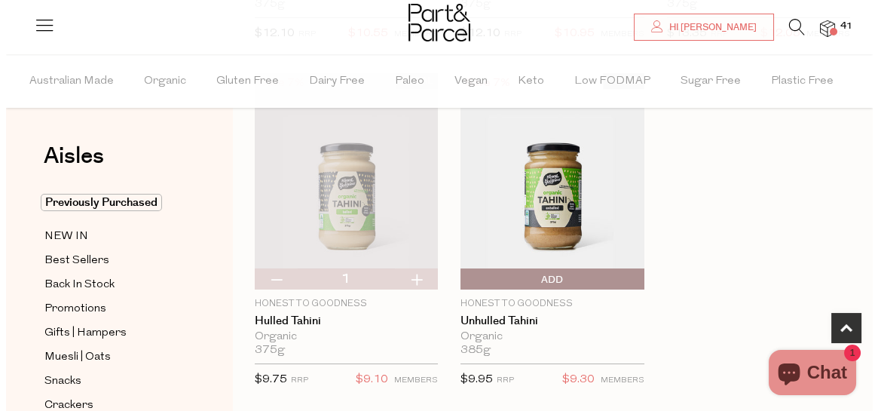
scroll to position [445, 0]
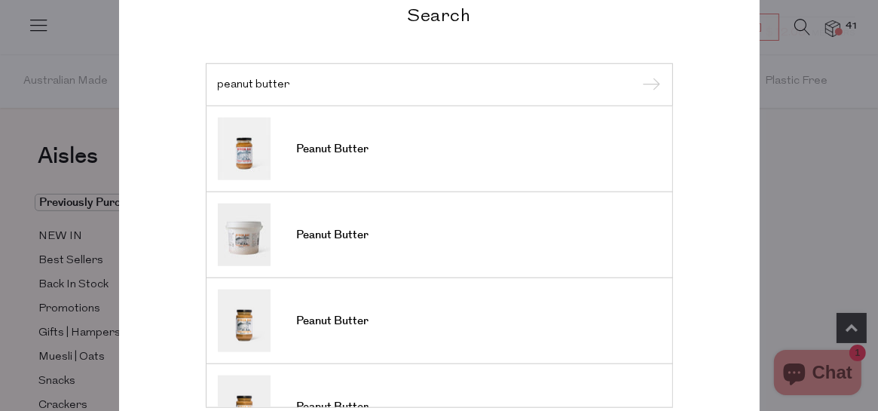
type input "peanut butter"
click at [638, 74] on input "submit" at bounding box center [649, 85] width 23 height 23
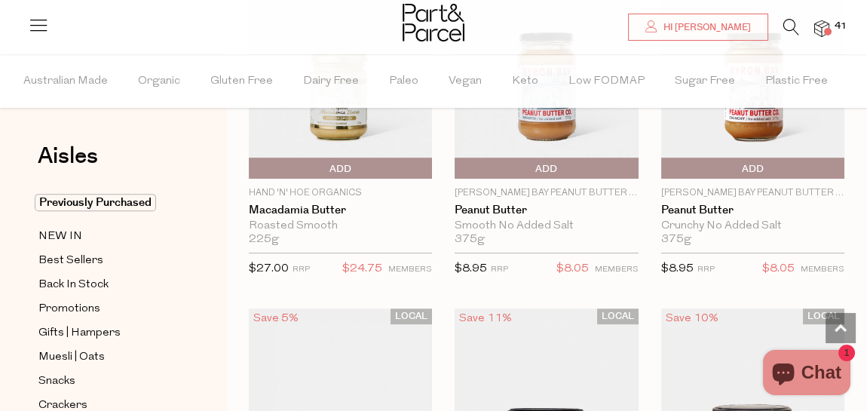
scroll to position [1468, 0]
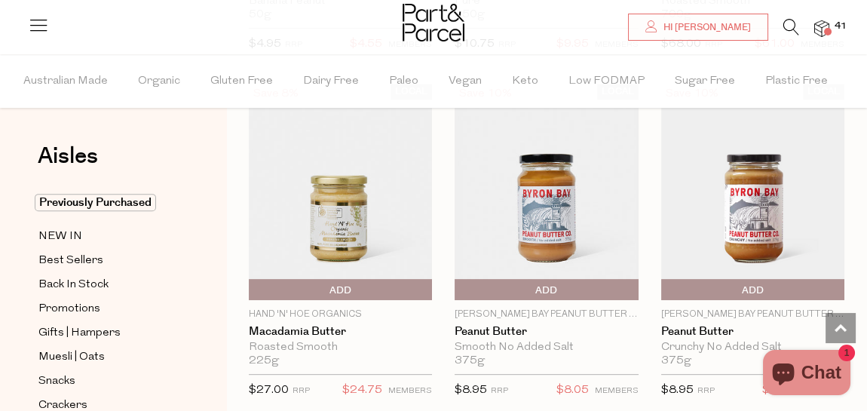
click at [556, 213] on img at bounding box center [546, 192] width 183 height 216
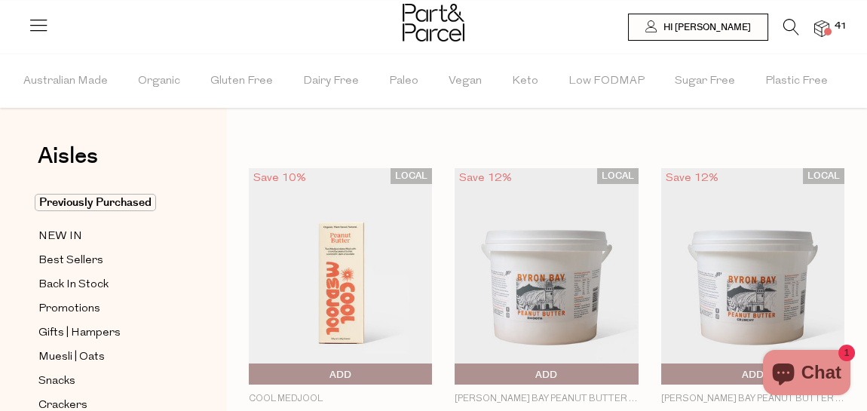
click at [792, 24] on icon at bounding box center [791, 27] width 16 height 17
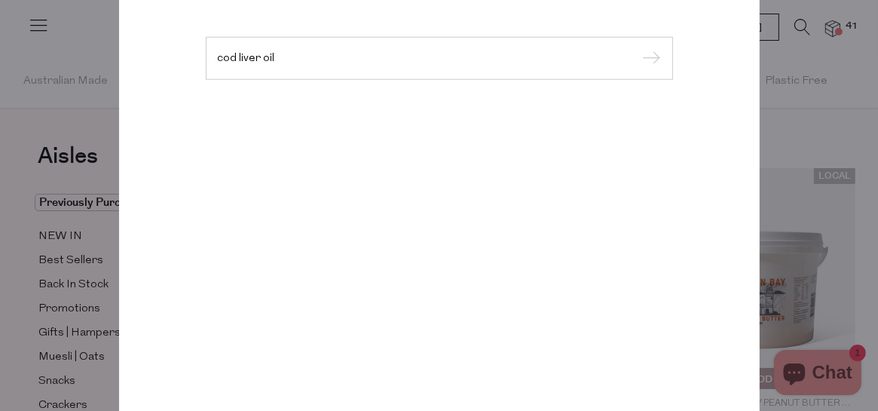
type input "cod liver oil"
click at [638, 47] on input "submit" at bounding box center [649, 58] width 23 height 23
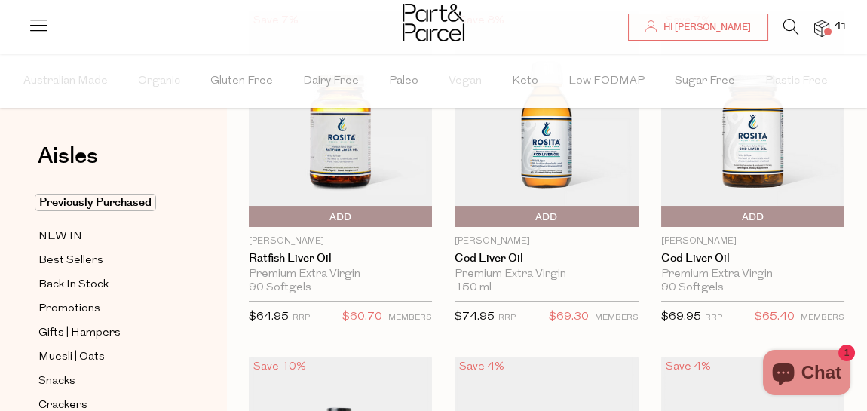
scroll to position [159, 0]
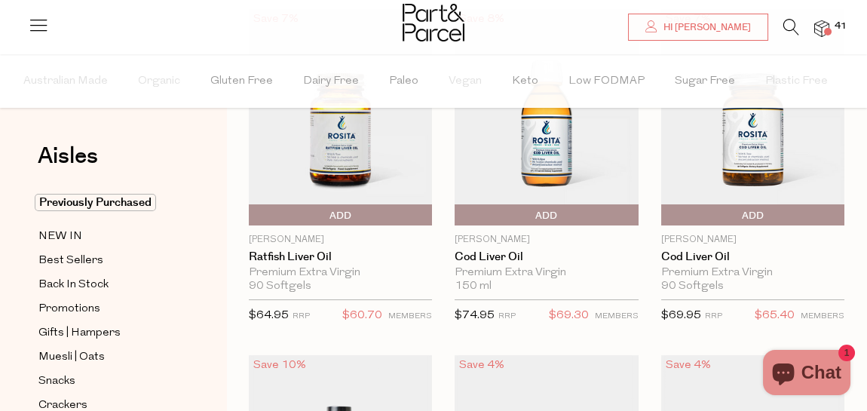
click at [562, 215] on span "Add To Parcel" at bounding box center [546, 215] width 176 height 23
click at [458, 213] on span "Added" at bounding box center [458, 215] width 0 height 23
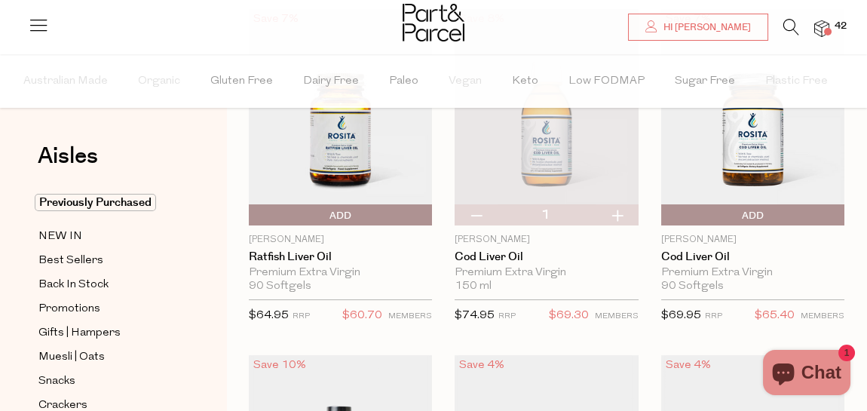
click at [617, 207] on button "button" at bounding box center [617, 214] width 43 height 21
type input "3"
click at [473, 210] on button "button" at bounding box center [476, 214] width 43 height 21
type input "2"
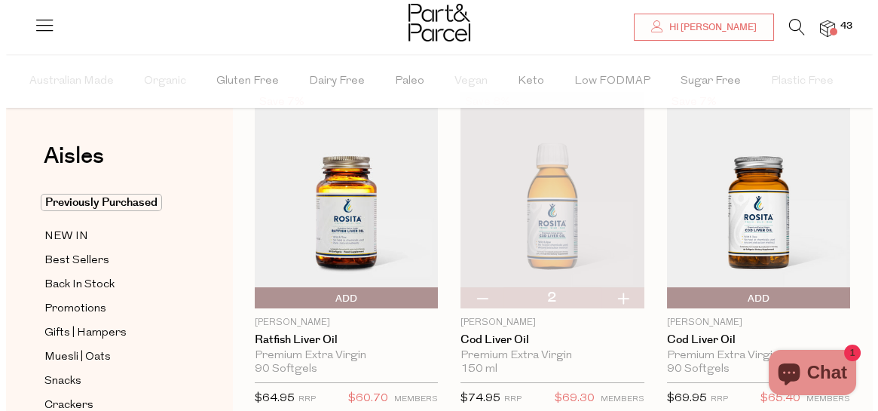
scroll to position [0, 0]
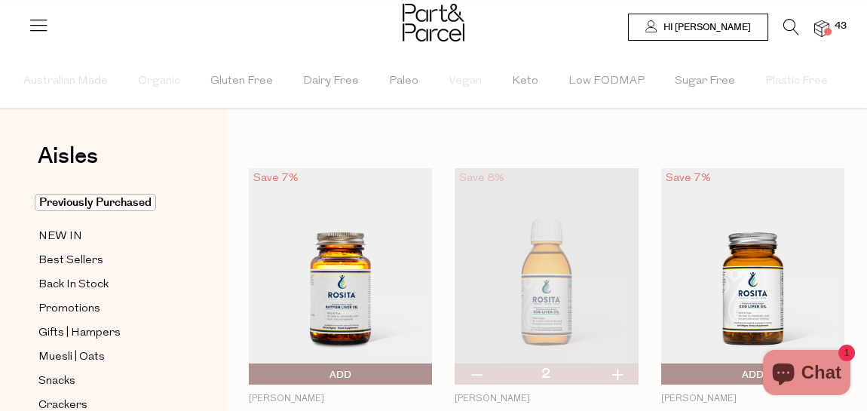
click at [792, 24] on icon at bounding box center [791, 27] width 16 height 17
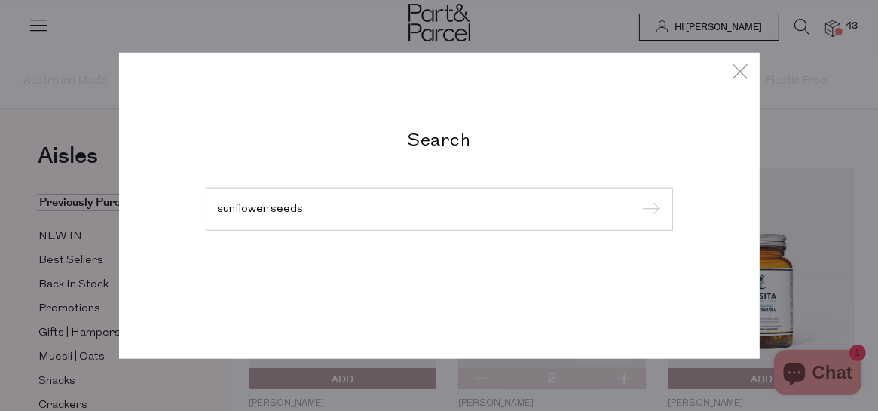
type input "sunflower seeds"
click at [638, 198] on input "submit" at bounding box center [649, 209] width 23 height 23
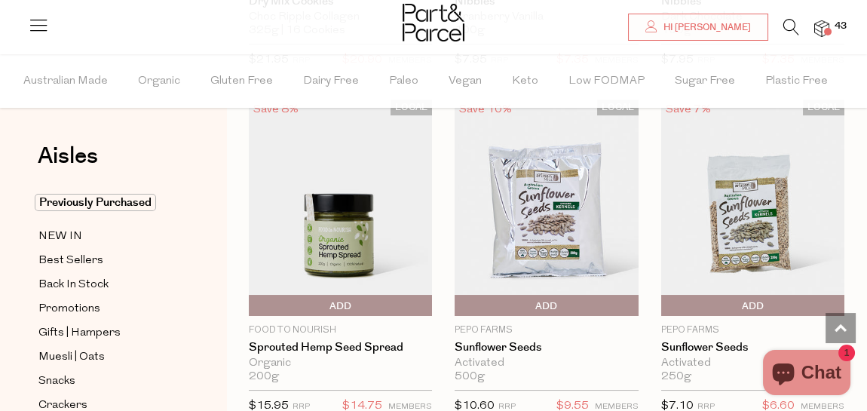
scroll to position [418, 0]
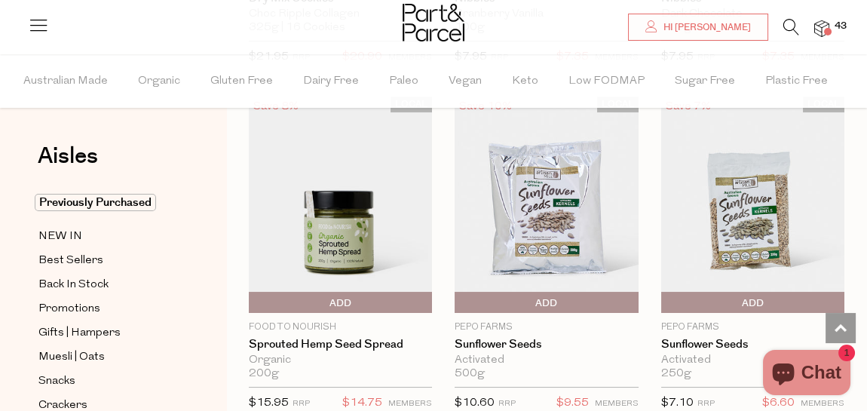
drag, startPoint x: 858, startPoint y: 120, endPoint x: 232, endPoint y: 219, distance: 633.4
click at [232, 219] on div "LOCAL Save 8% 1 Add To Parcel Food to Nourish Sprouted Hemp Seed Spread Organic…" at bounding box center [329, 269] width 206 height 346
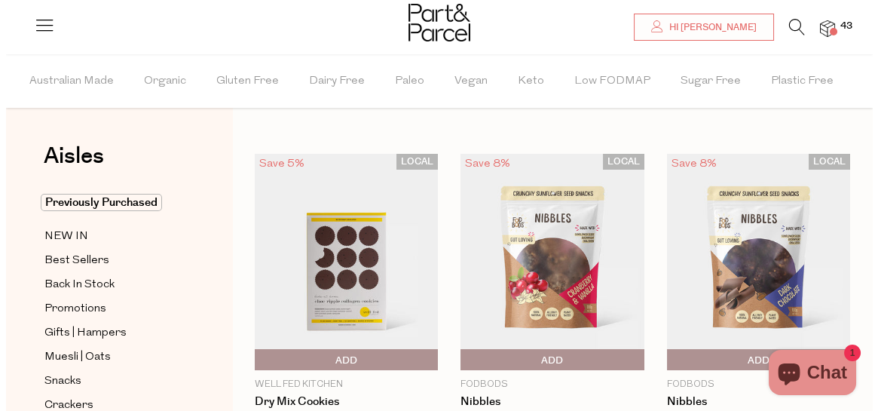
scroll to position [0, 0]
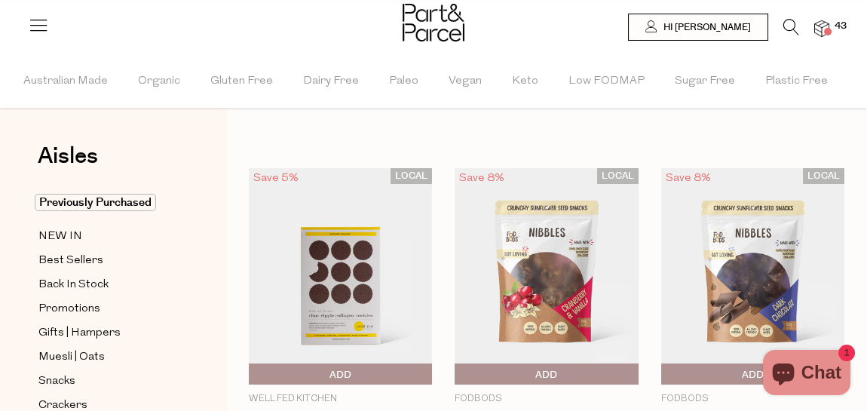
click at [788, 16] on div at bounding box center [433, 24] width 867 height 49
click at [791, 23] on icon at bounding box center [791, 27] width 16 height 17
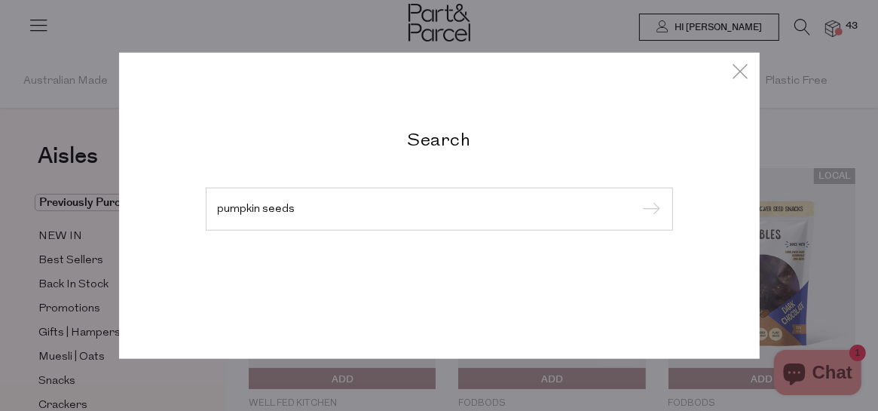
type input "pumpkin seeds"
click at [638, 198] on input "submit" at bounding box center [649, 209] width 23 height 23
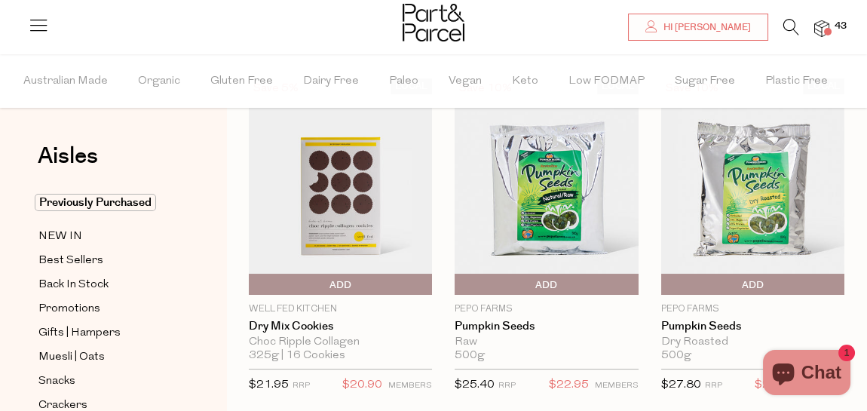
scroll to position [72, 0]
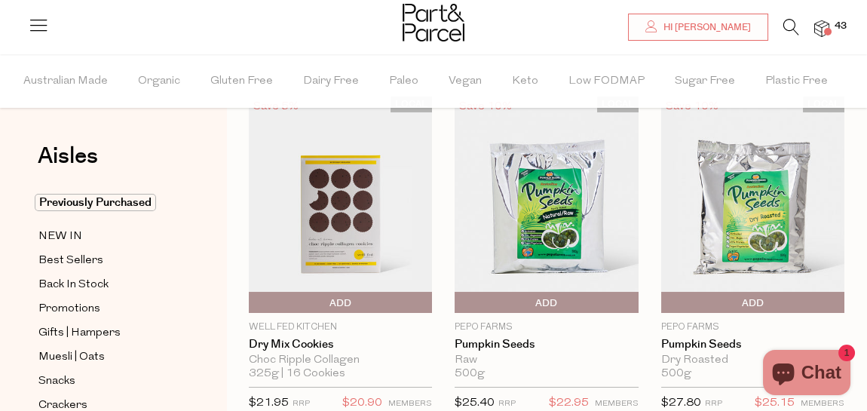
click at [538, 207] on img at bounding box center [546, 204] width 183 height 216
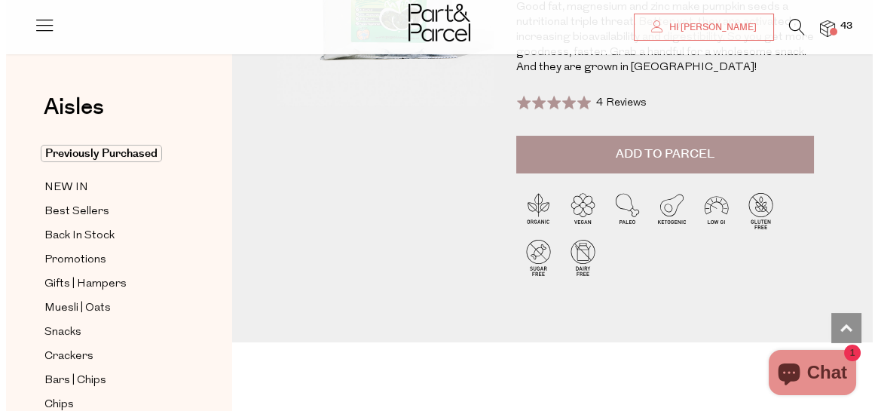
scroll to position [240, 0]
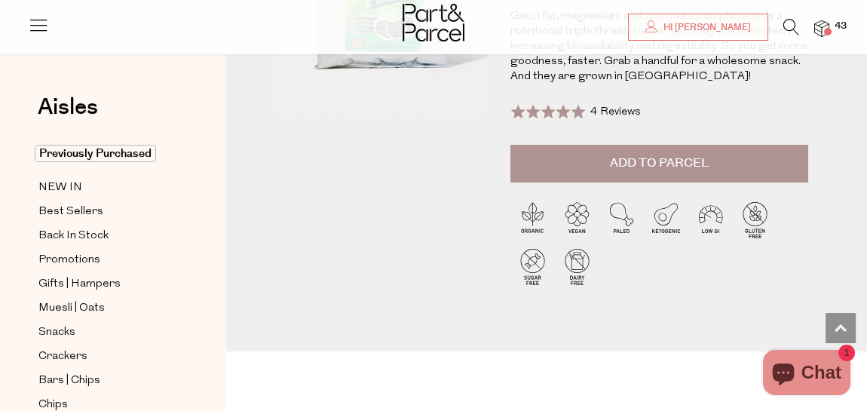
click at [668, 155] on span "Add to Parcel" at bounding box center [659, 163] width 99 height 17
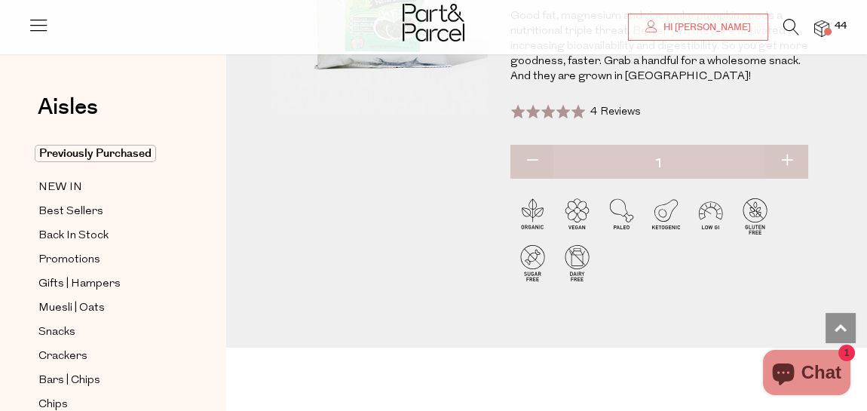
click at [786, 26] on icon at bounding box center [791, 27] width 16 height 17
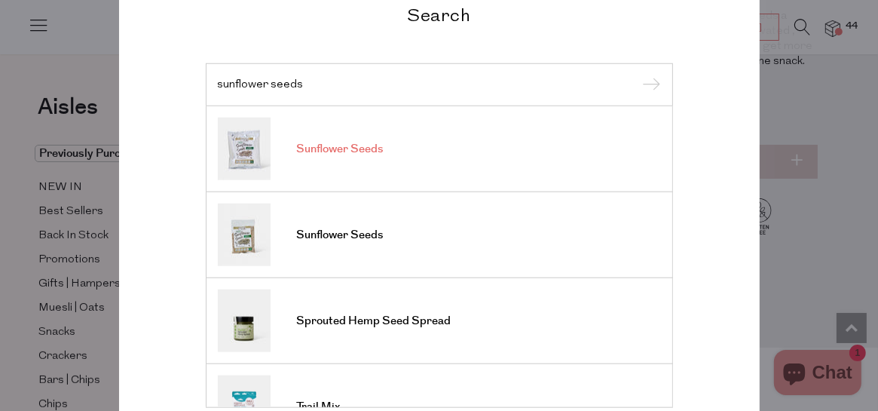
type input "sunflower seeds"
click at [323, 153] on span "Sunflower Seeds" at bounding box center [340, 149] width 87 height 15
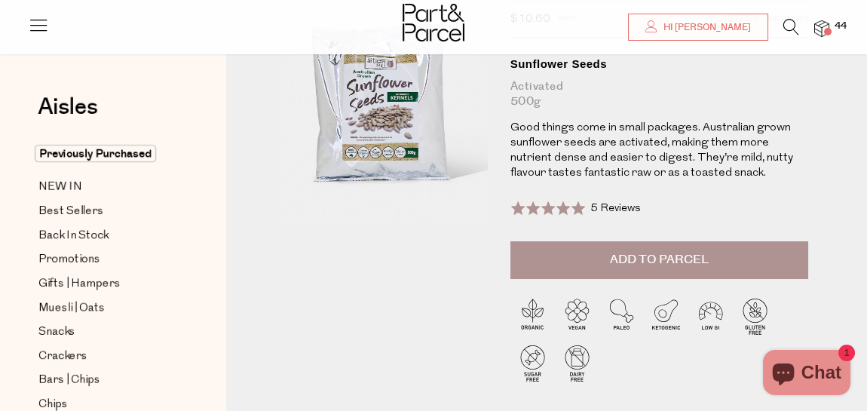
scroll to position [124, 0]
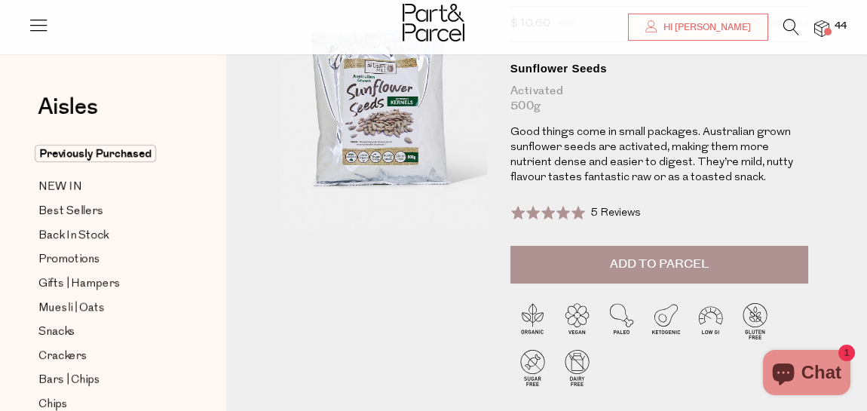
click at [665, 265] on span "Add to Parcel" at bounding box center [659, 264] width 99 height 17
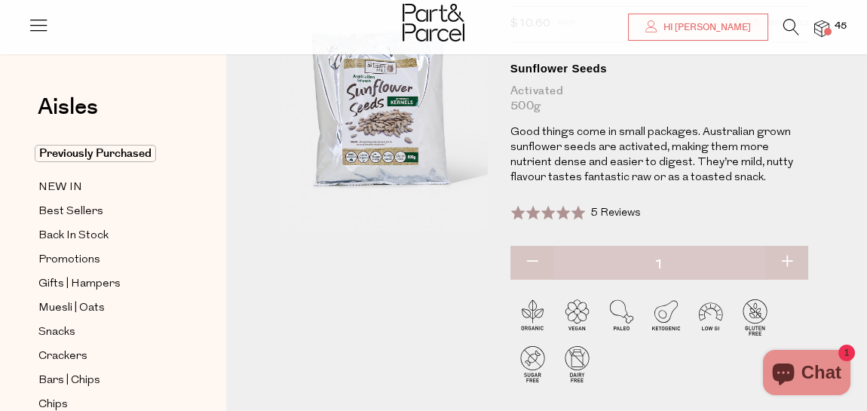
scroll to position [0, 0]
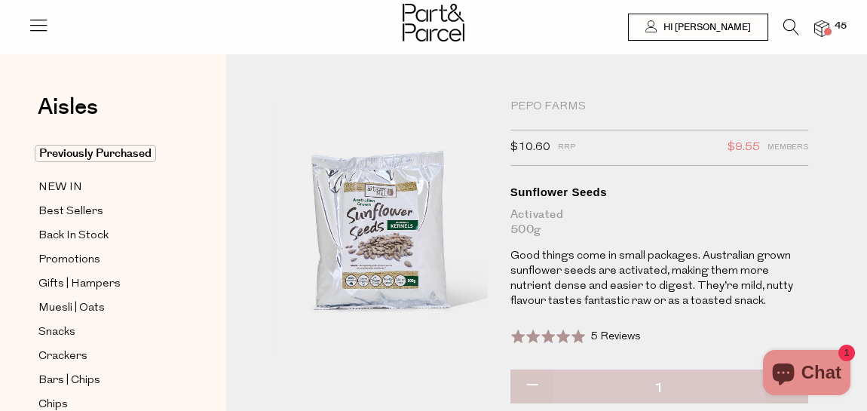
click at [32, 29] on icon at bounding box center [38, 24] width 21 height 21
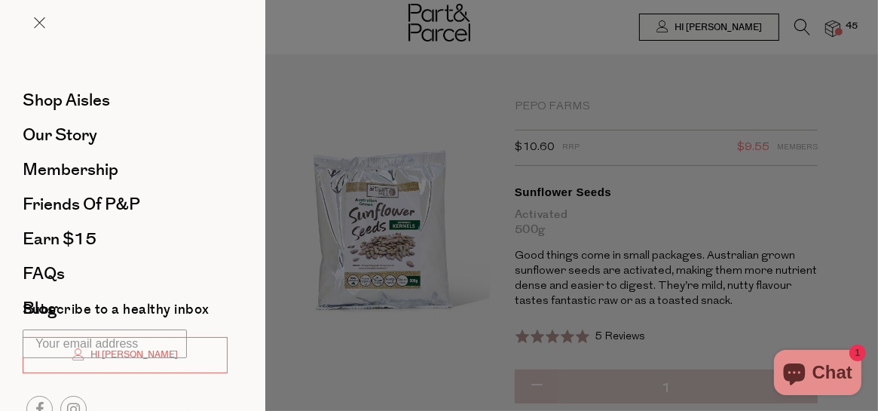
click at [316, 33] on div at bounding box center [439, 205] width 878 height 411
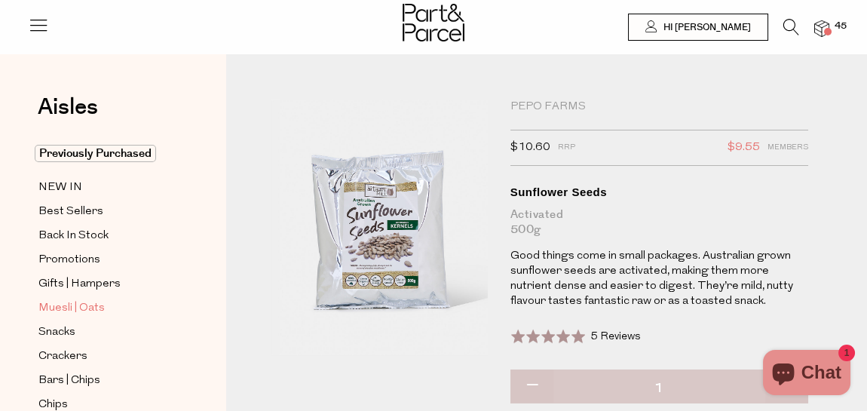
click at [62, 302] on span "Muesli | Oats" at bounding box center [71, 308] width 66 height 18
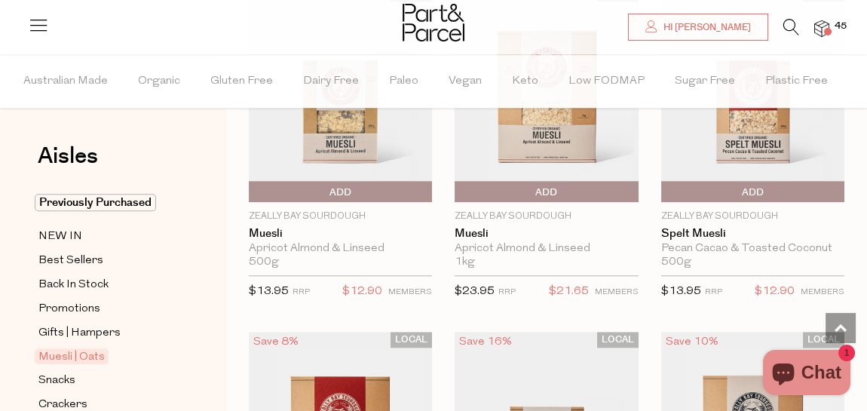
scroll to position [3376, 0]
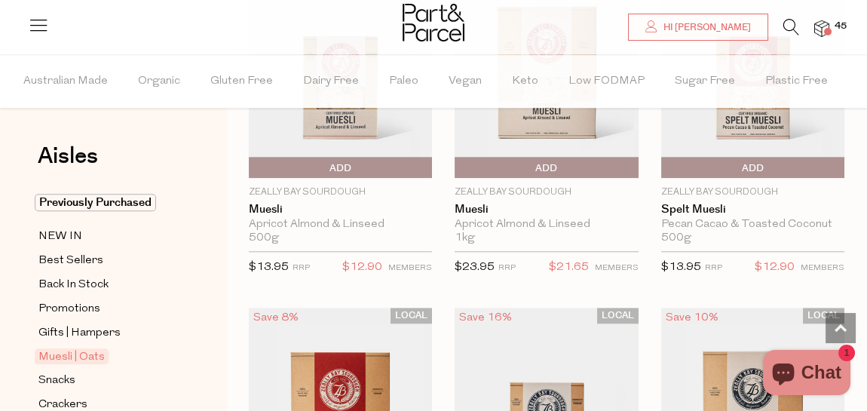
click at [791, 28] on icon at bounding box center [791, 27] width 16 height 17
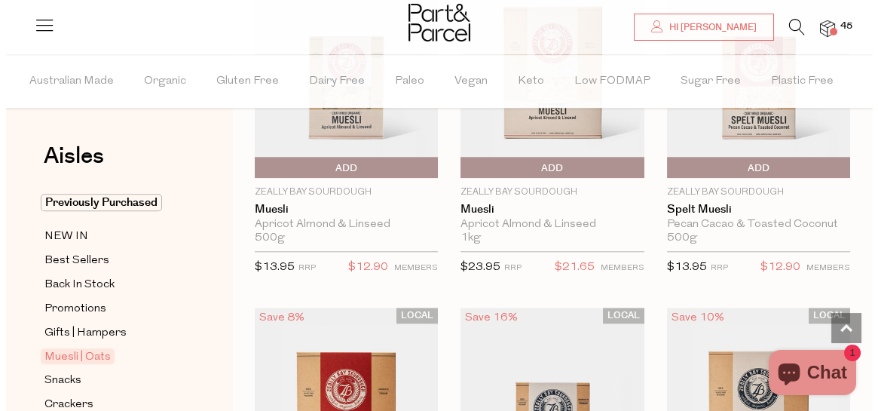
scroll to position [3417, 0]
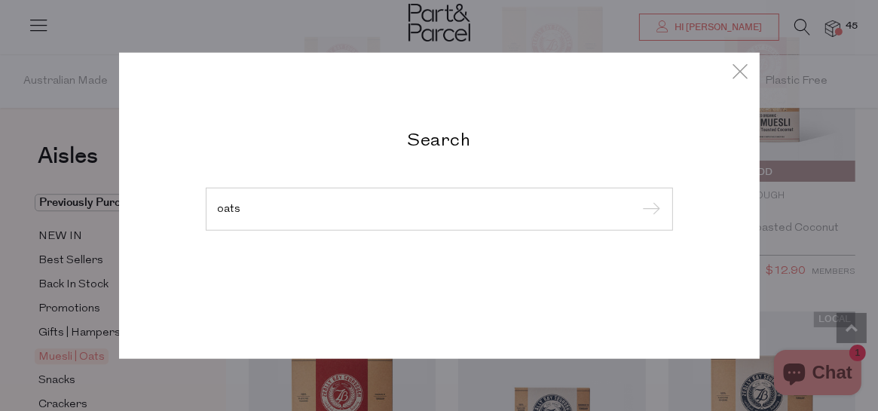
type input "oats"
click at [638, 198] on input "submit" at bounding box center [649, 209] width 23 height 23
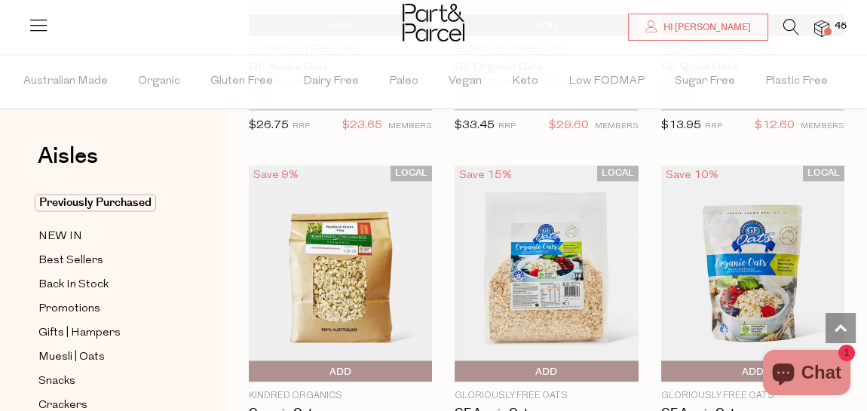
scroll to position [4619, 0]
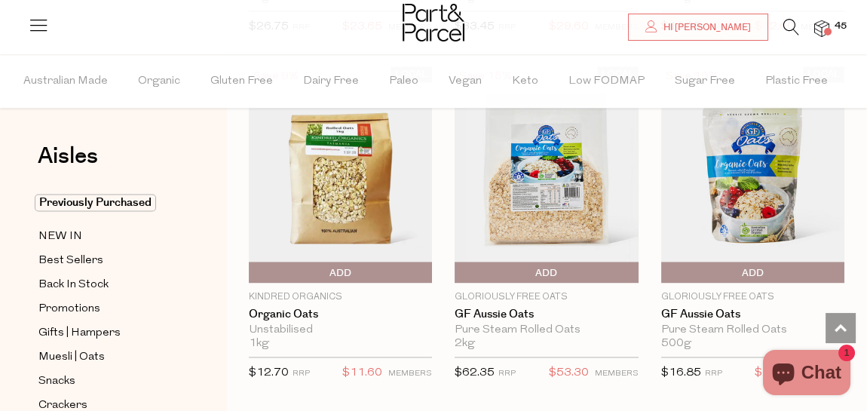
scroll to position [4585, 0]
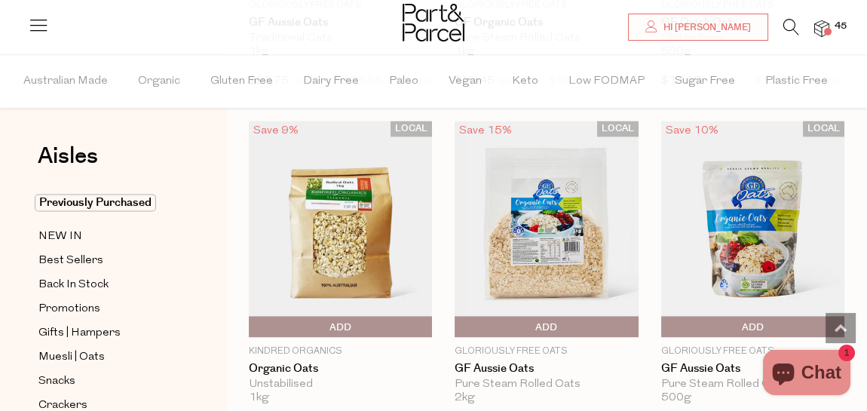
click at [322, 263] on img at bounding box center [340, 229] width 183 height 216
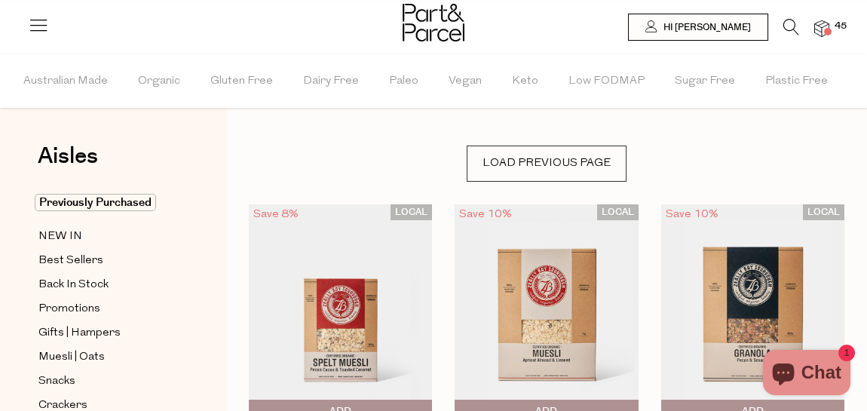
click at [788, 20] on icon at bounding box center [791, 27] width 16 height 17
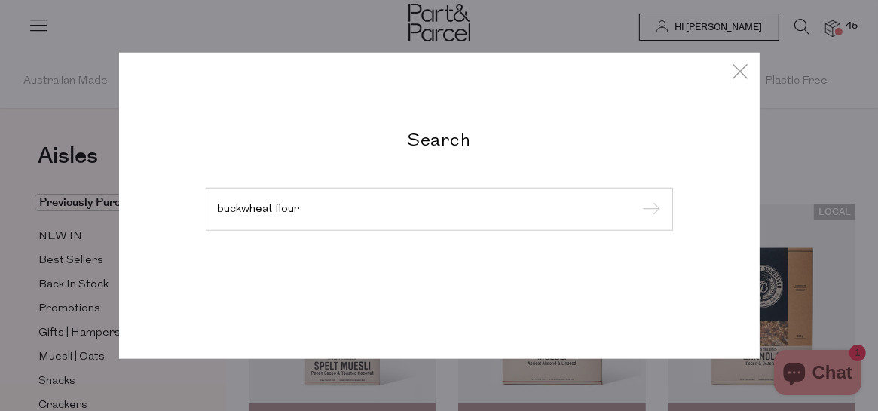
type input "buckwheat flour"
click at [638, 198] on input "submit" at bounding box center [649, 209] width 23 height 23
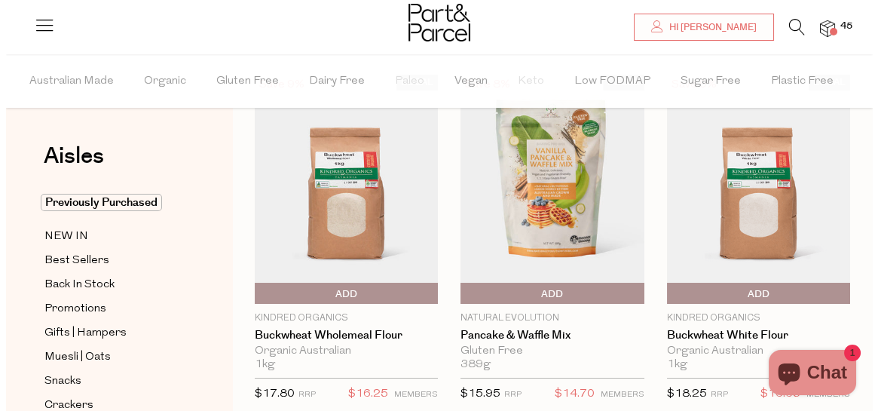
scroll to position [90, 0]
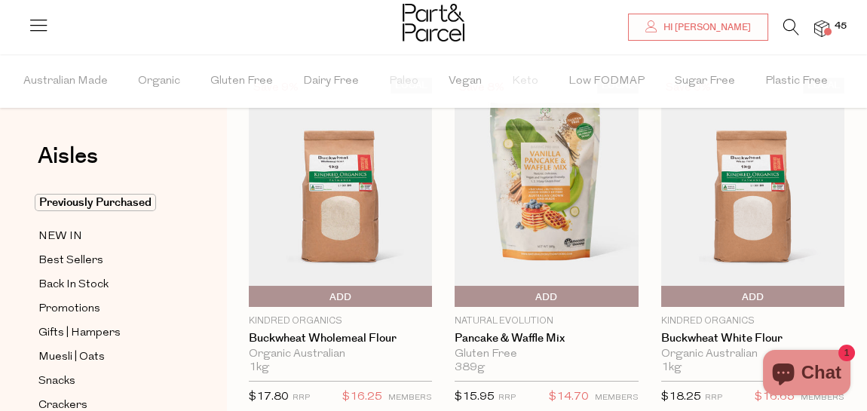
click at [253, 290] on span "Add To Parcel" at bounding box center [253, 297] width 0 height 23
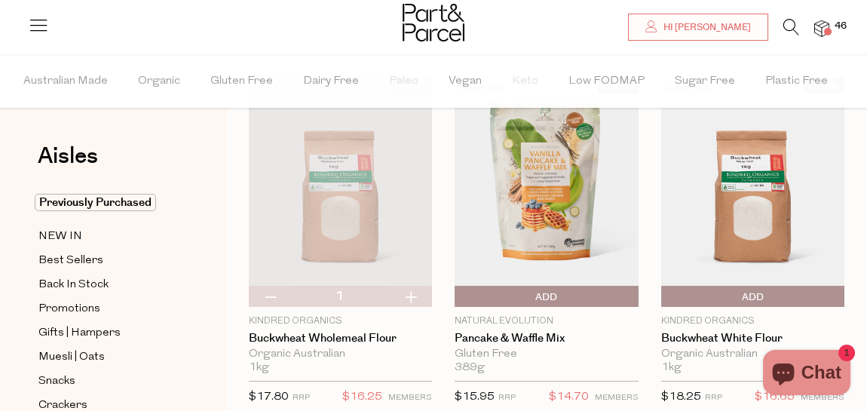
click at [791, 22] on icon at bounding box center [791, 27] width 16 height 17
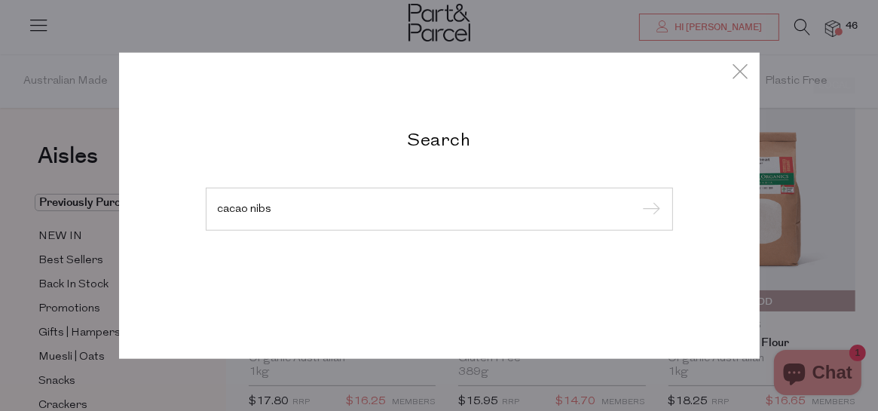
type input "cacao nibs"
click at [638, 198] on input "submit" at bounding box center [649, 209] width 23 height 23
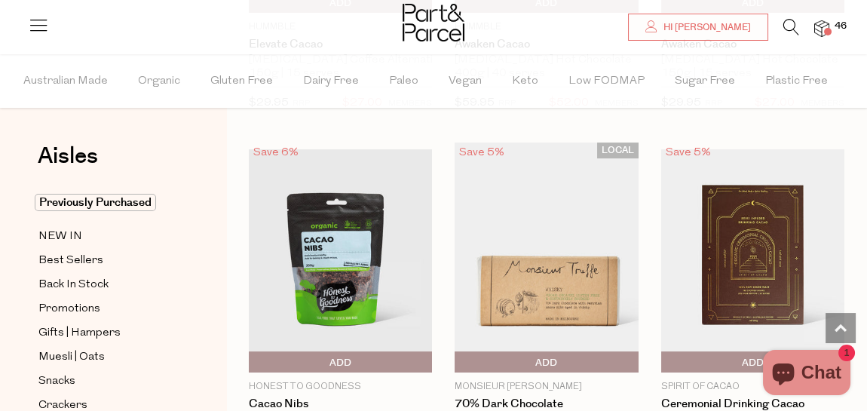
scroll to position [874, 0]
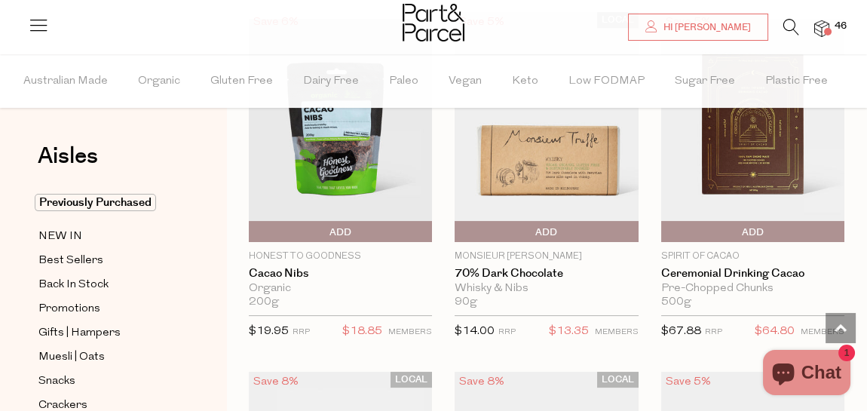
click at [253, 224] on span "Add To Parcel" at bounding box center [253, 232] width 0 height 23
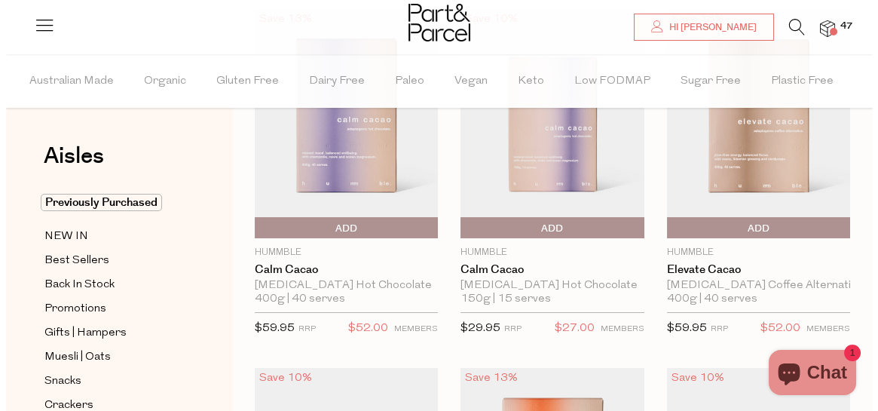
scroll to position [0, 0]
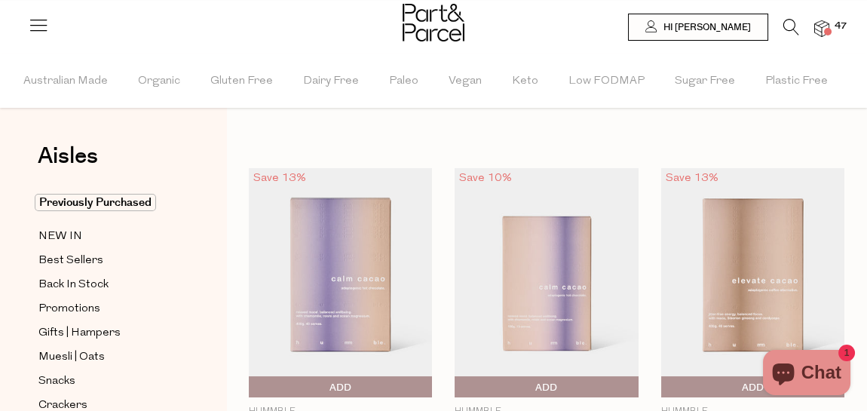
click at [822, 22] on img at bounding box center [821, 28] width 15 height 17
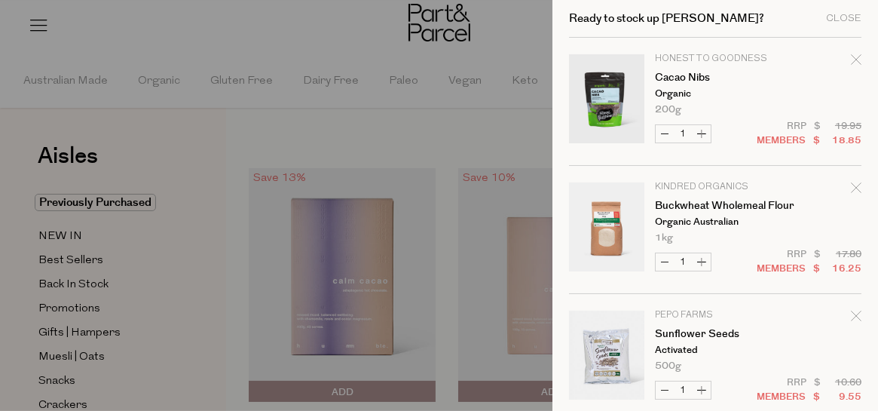
click at [516, 34] on div at bounding box center [439, 205] width 878 height 411
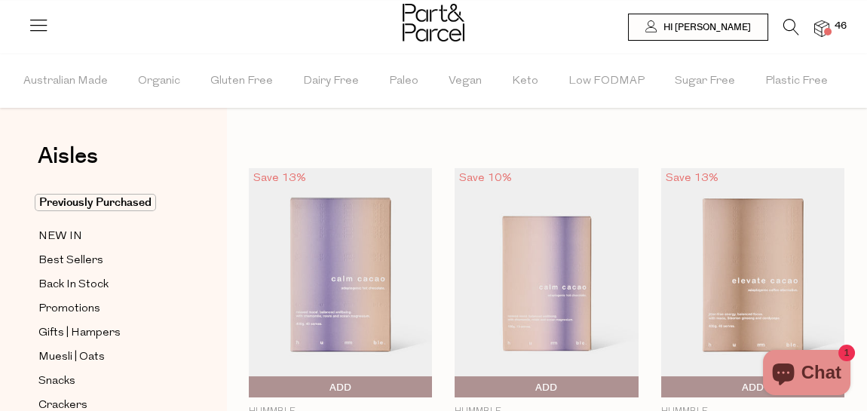
click at [152, 86] on span "Organic" at bounding box center [159, 81] width 42 height 53
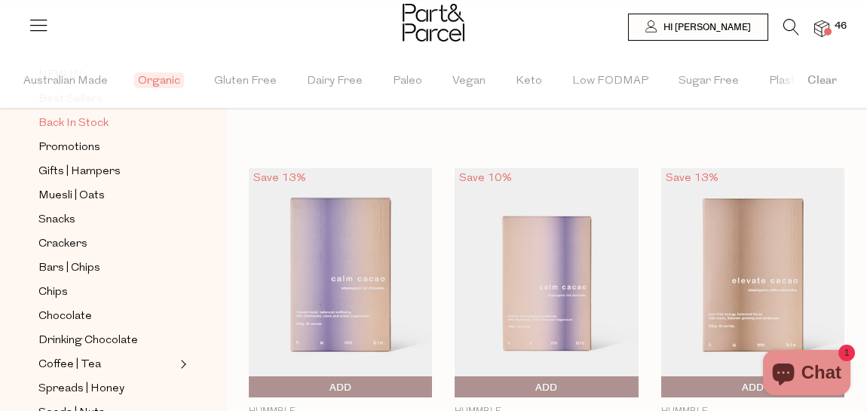
scroll to position [167, 0]
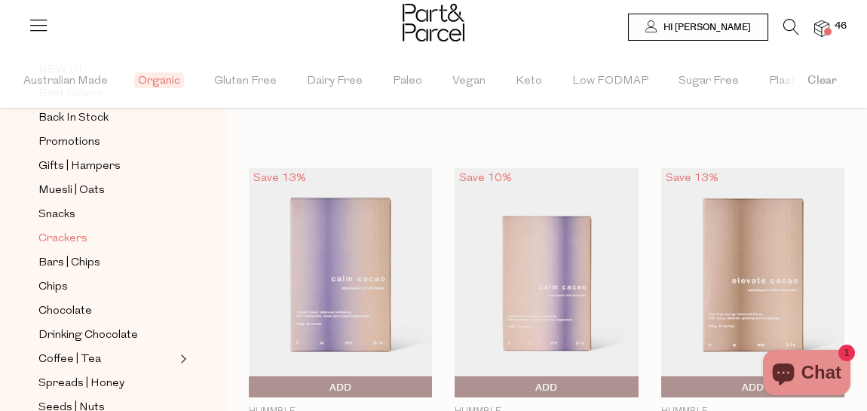
click at [66, 230] on span "Crackers" at bounding box center [62, 239] width 49 height 18
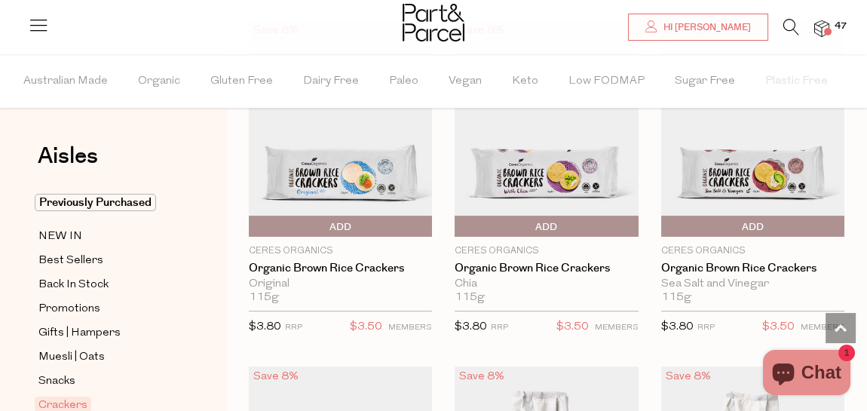
scroll to position [794, 0]
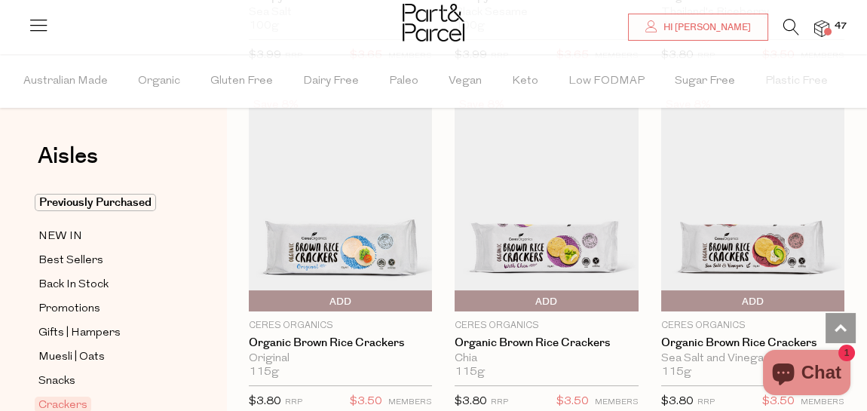
click at [420, 301] on span "Add To Parcel" at bounding box center [341, 301] width 176 height 23
click at [418, 299] on span "Adding..." at bounding box center [341, 301] width 176 height 23
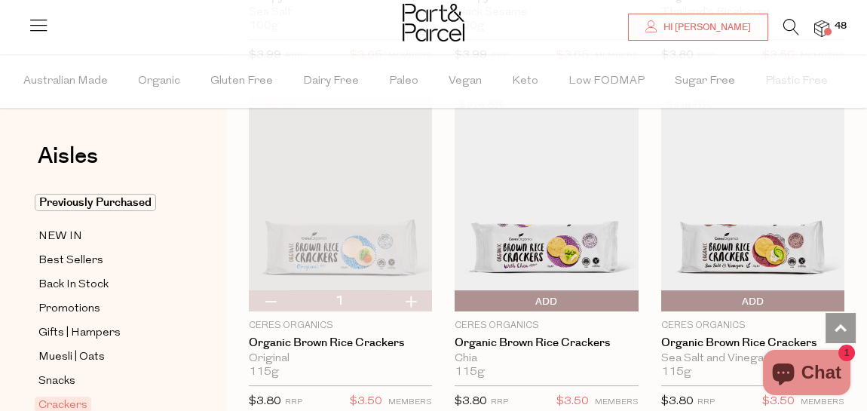
click at [412, 298] on button "button" at bounding box center [410, 300] width 43 height 21
type input "2"
click at [412, 298] on button "button" at bounding box center [410, 300] width 43 height 21
type input "3"
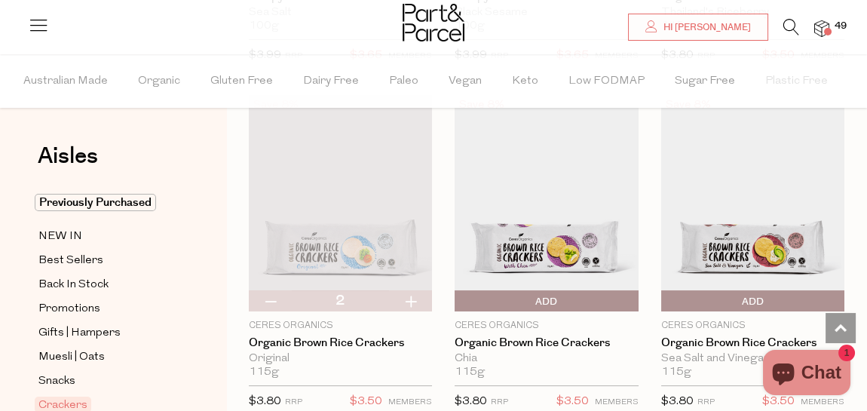
type input "3"
click at [412, 298] on button "button" at bounding box center [410, 300] width 43 height 21
type input "4"
click at [412, 298] on button "button" at bounding box center [410, 300] width 43 height 21
type input "5"
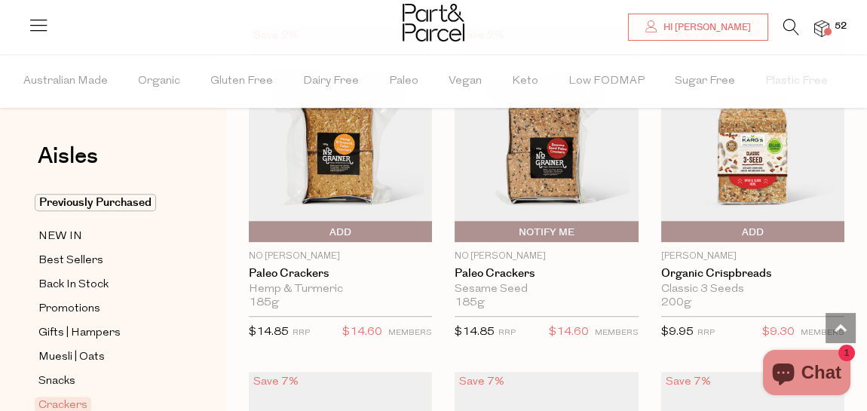
scroll to position [2945, 0]
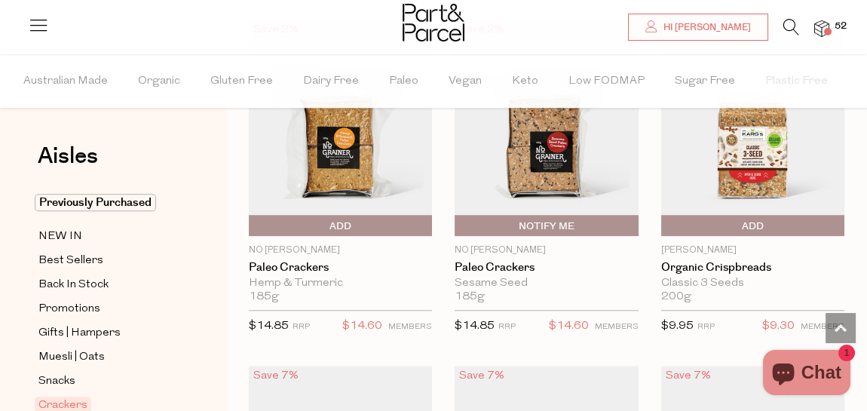
click at [740, 157] on img at bounding box center [752, 128] width 183 height 216
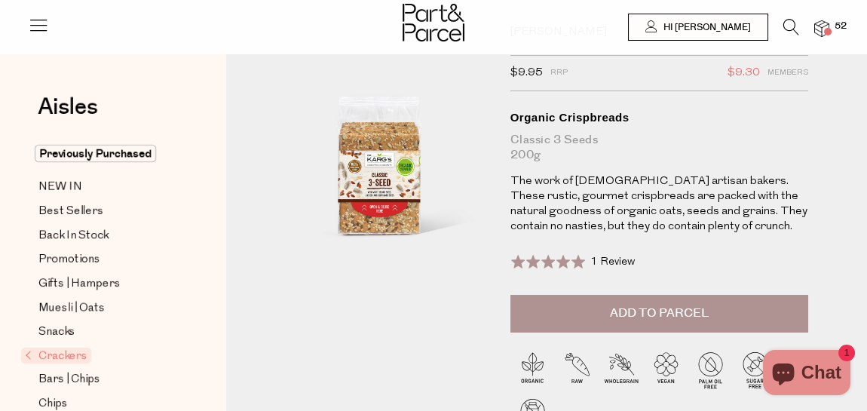
scroll to position [161, 0]
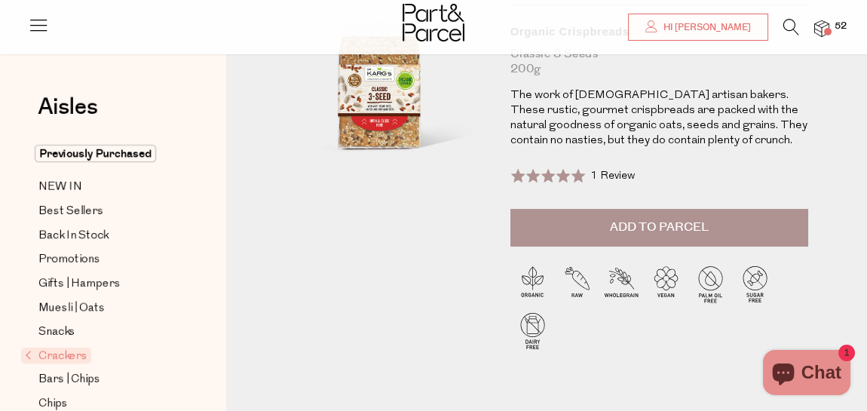
click at [657, 227] on span "Add to Parcel" at bounding box center [659, 227] width 99 height 17
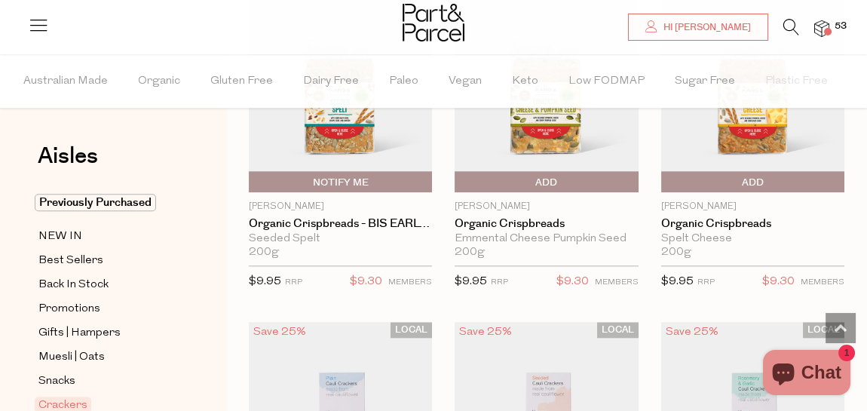
scroll to position [2933, 0]
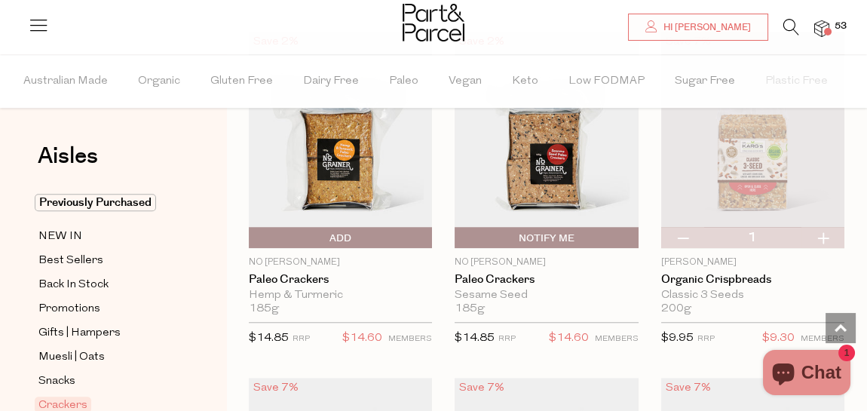
click at [788, 24] on icon at bounding box center [791, 27] width 16 height 17
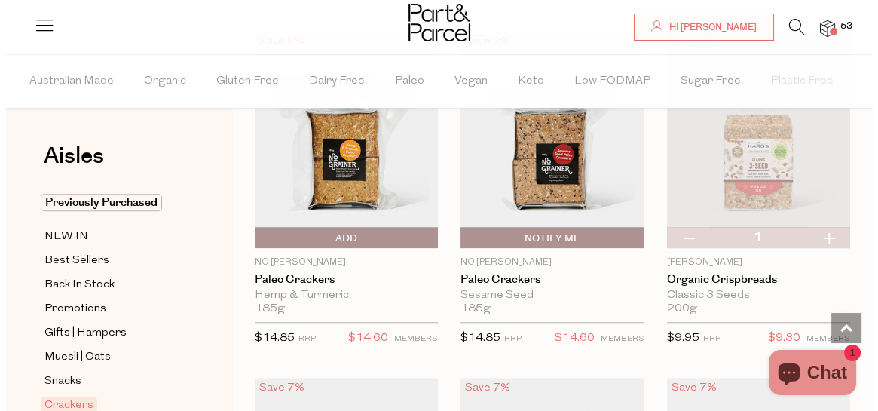
scroll to position [2965, 0]
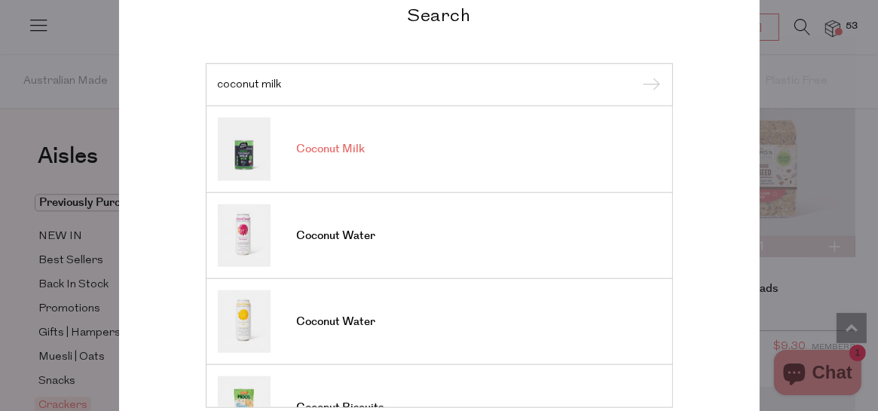
type input "coconut milk"
click at [323, 148] on span "Coconut Milk" at bounding box center [331, 149] width 69 height 15
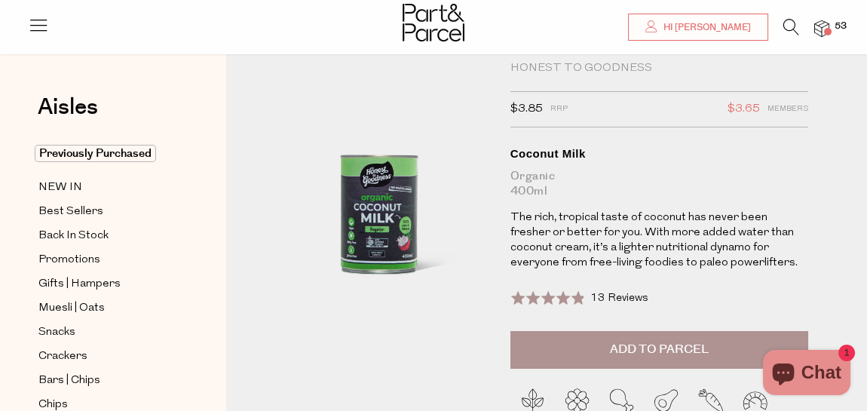
scroll to position [110, 0]
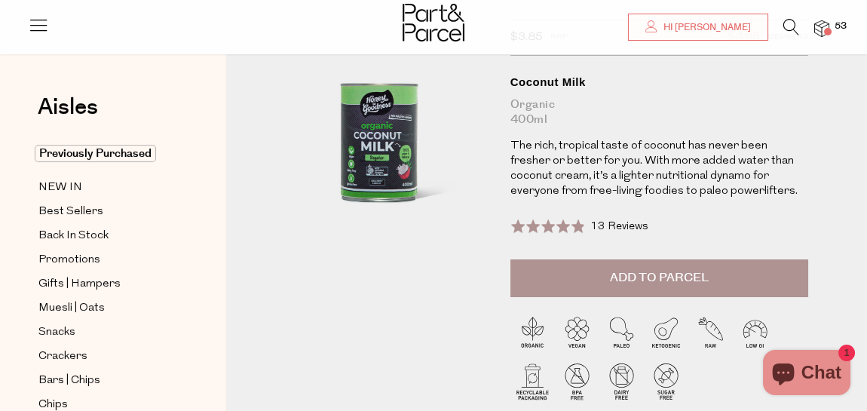
click at [766, 272] on button "Add to Parcel" at bounding box center [659, 278] width 298 height 38
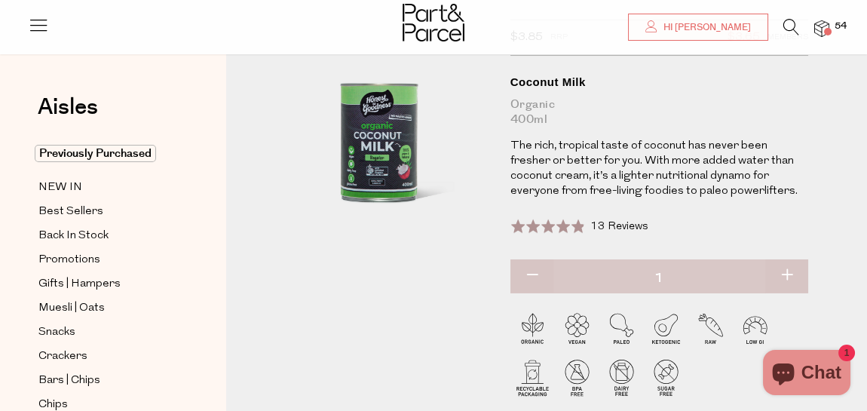
click at [788, 271] on button "button" at bounding box center [786, 275] width 43 height 33
type input "2"
click at [783, 274] on button "button" at bounding box center [786, 275] width 43 height 33
type input "3"
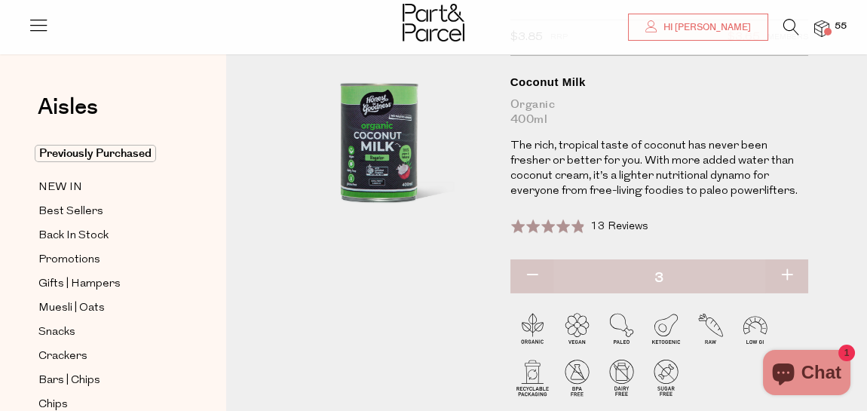
type input "3"
click at [783, 274] on button "button" at bounding box center [786, 275] width 43 height 33
type input "4"
click at [783, 274] on button "button" at bounding box center [786, 275] width 43 height 33
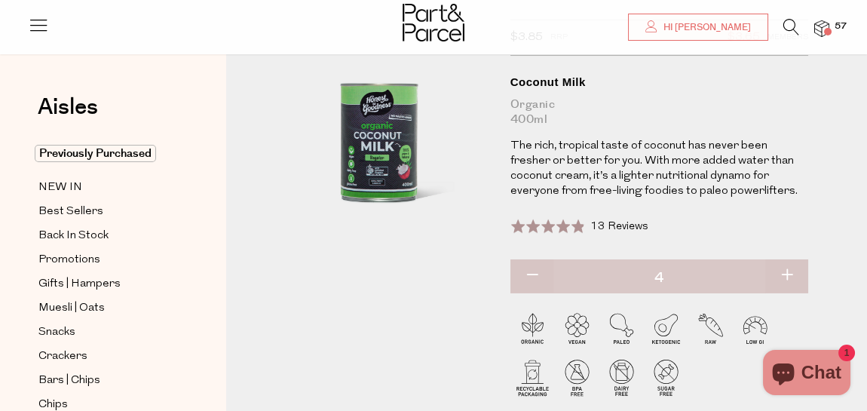
type input "5"
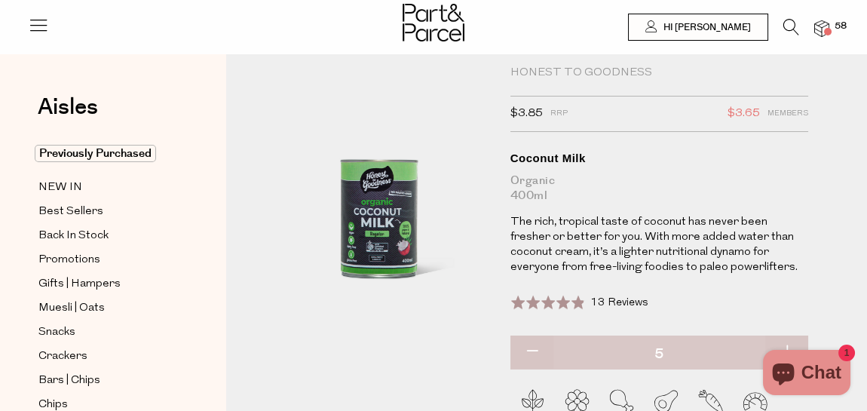
scroll to position [0, 0]
